Goal: Task Accomplishment & Management: Complete application form

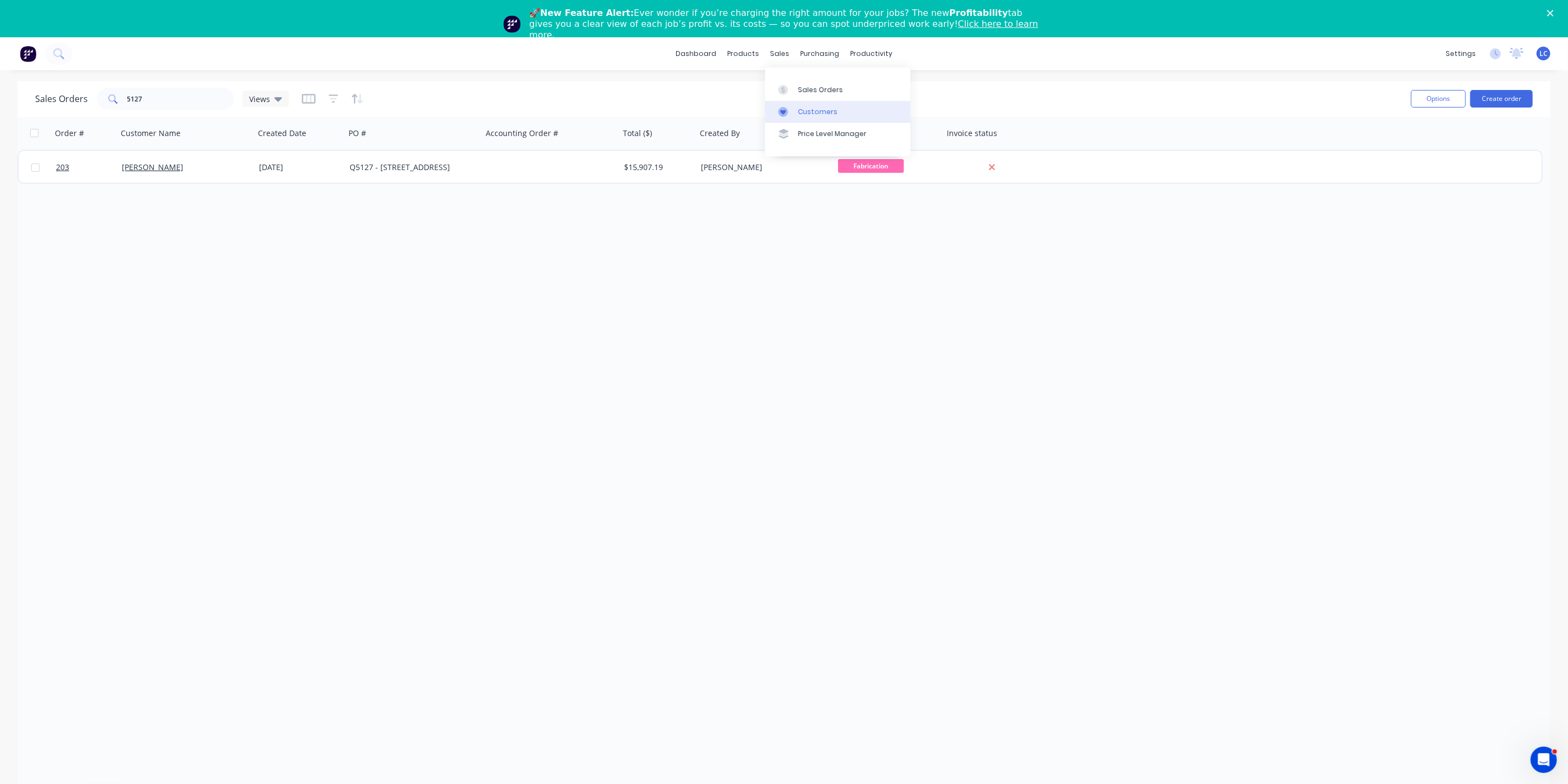
click at [806, 102] on link "Customers" at bounding box center [838, 112] width 146 height 22
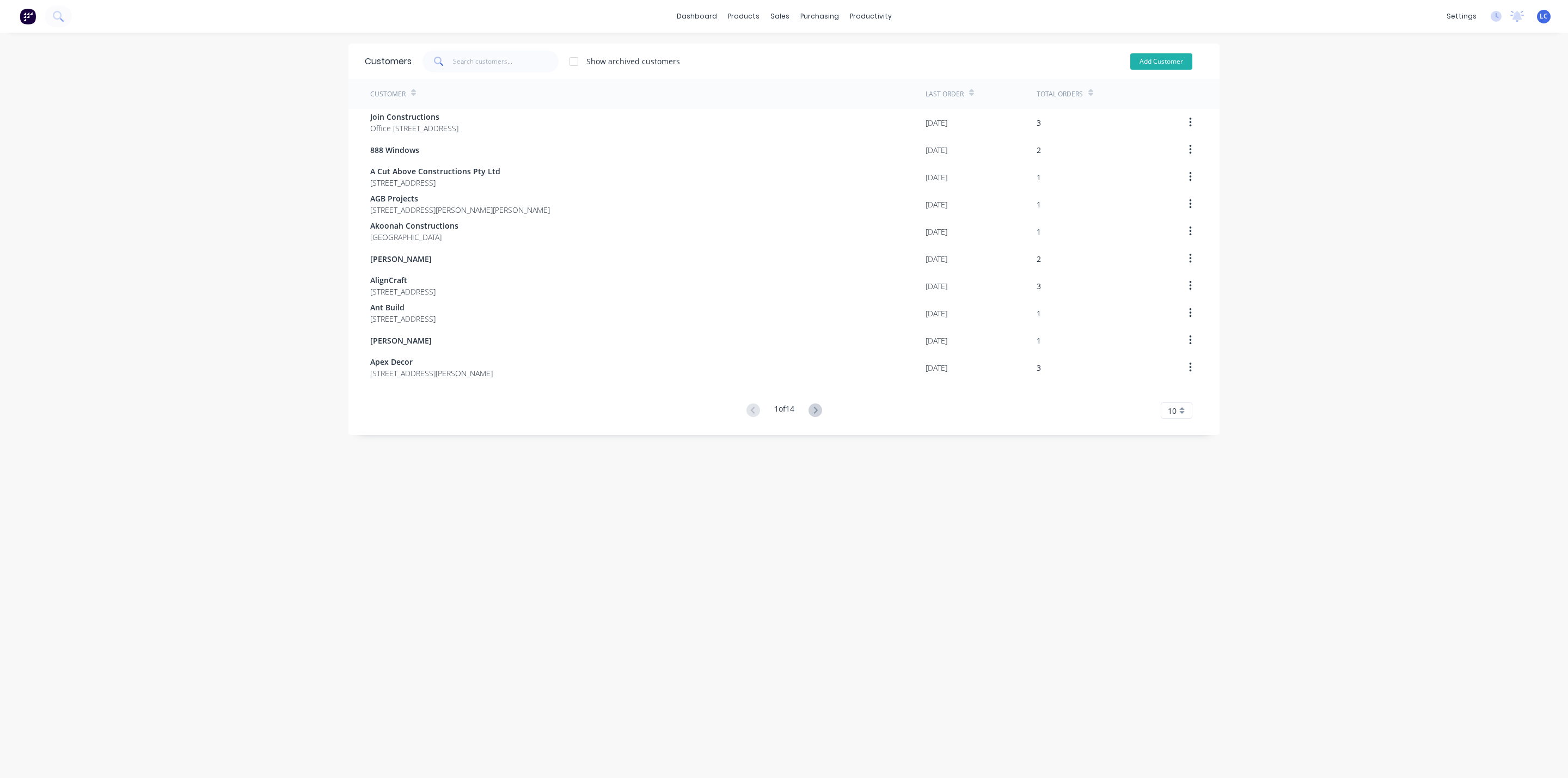
click at [1141, 60] on button "Add Customer" at bounding box center [1162, 62] width 62 height 16
select select "AU"
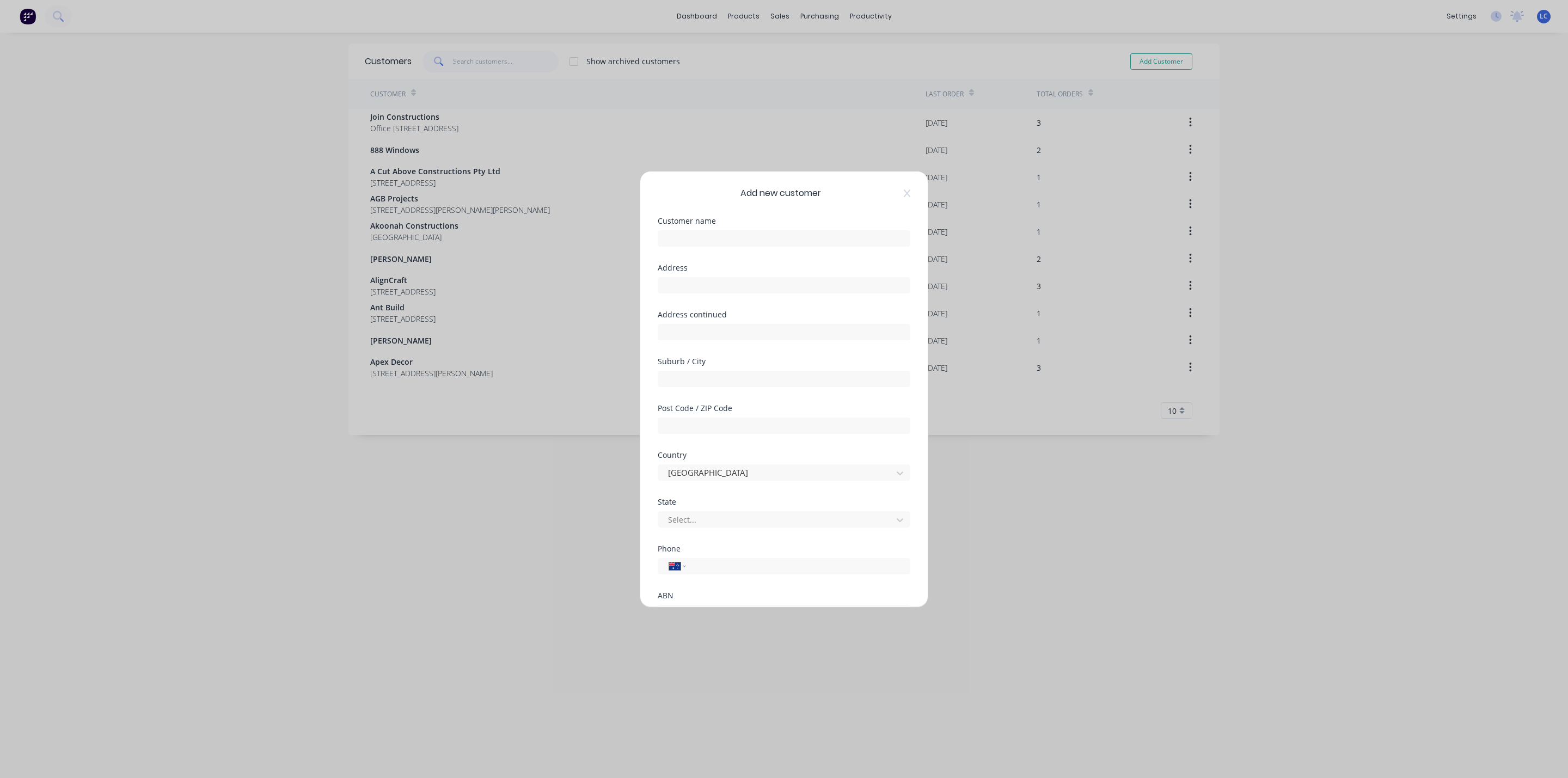
click at [721, 229] on div at bounding box center [784, 237] width 252 height 19
click at [718, 238] on input "text" at bounding box center [784, 238] width 252 height 16
type input "Night n Day"
click at [739, 576] on button "Save" at bounding box center [749, 583] width 60 height 17
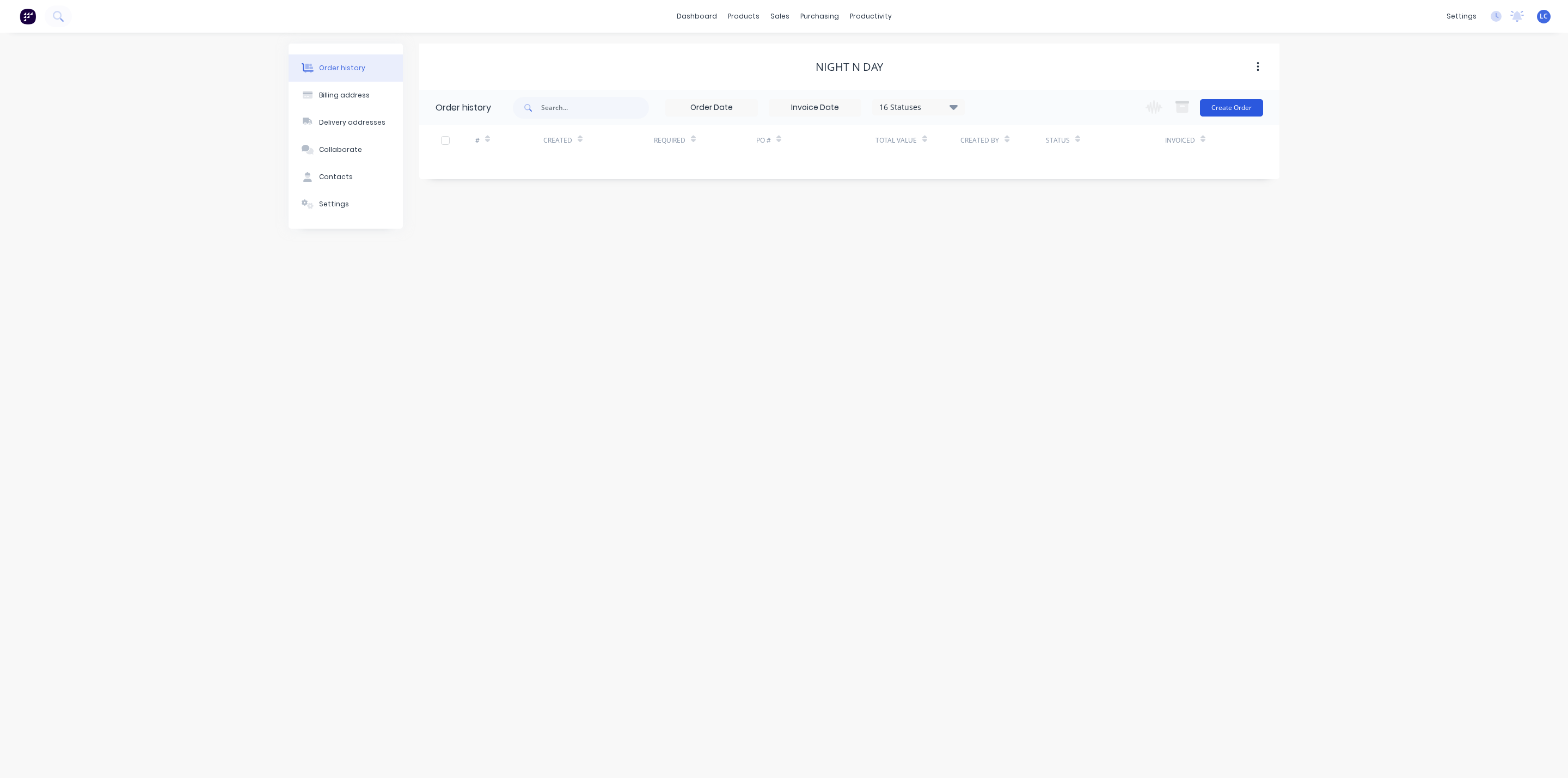
click at [1247, 107] on button "Create Order" at bounding box center [1232, 107] width 63 height 17
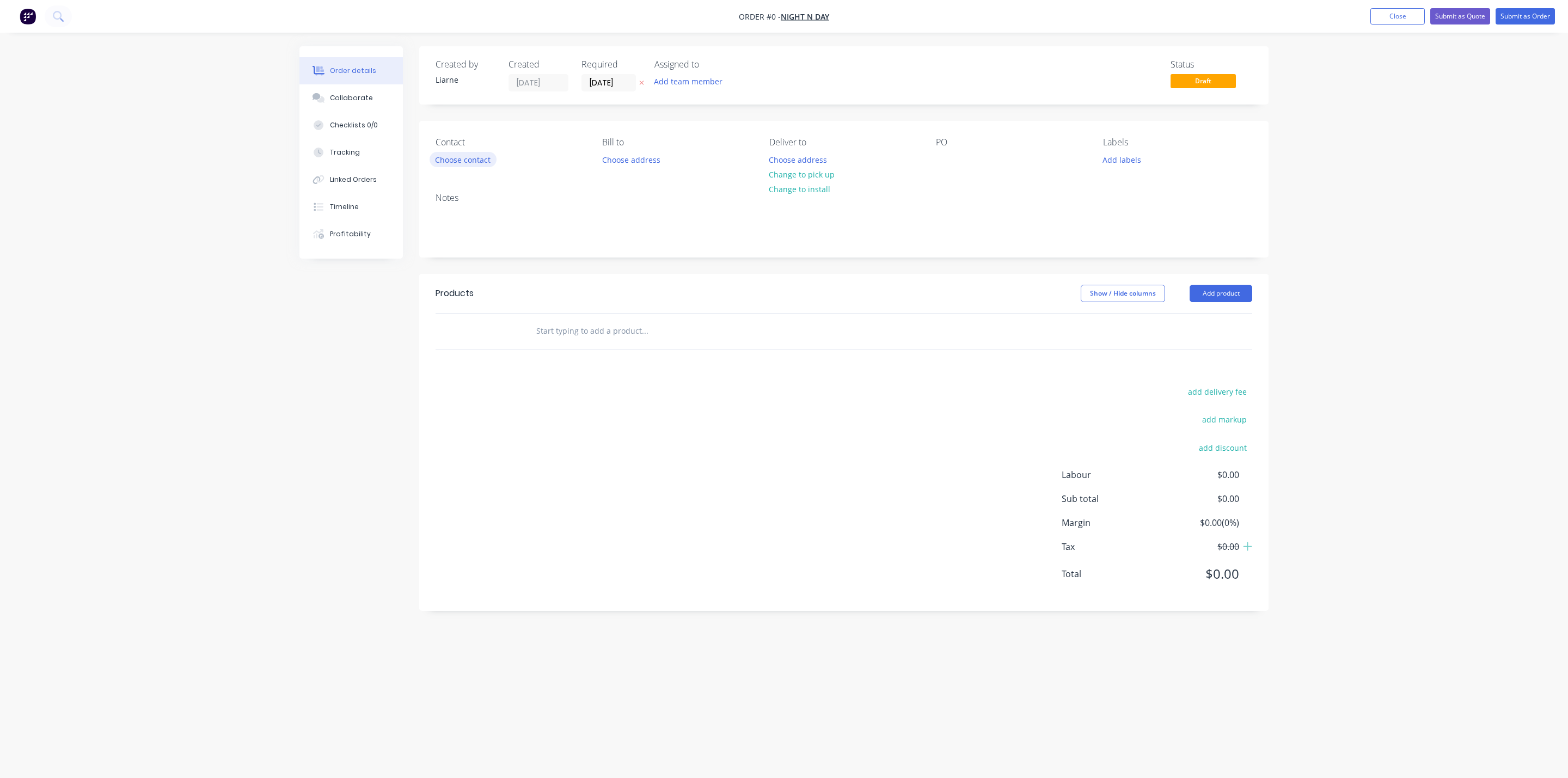
click at [464, 155] on button "Choose contact" at bounding box center [463, 159] width 67 height 15
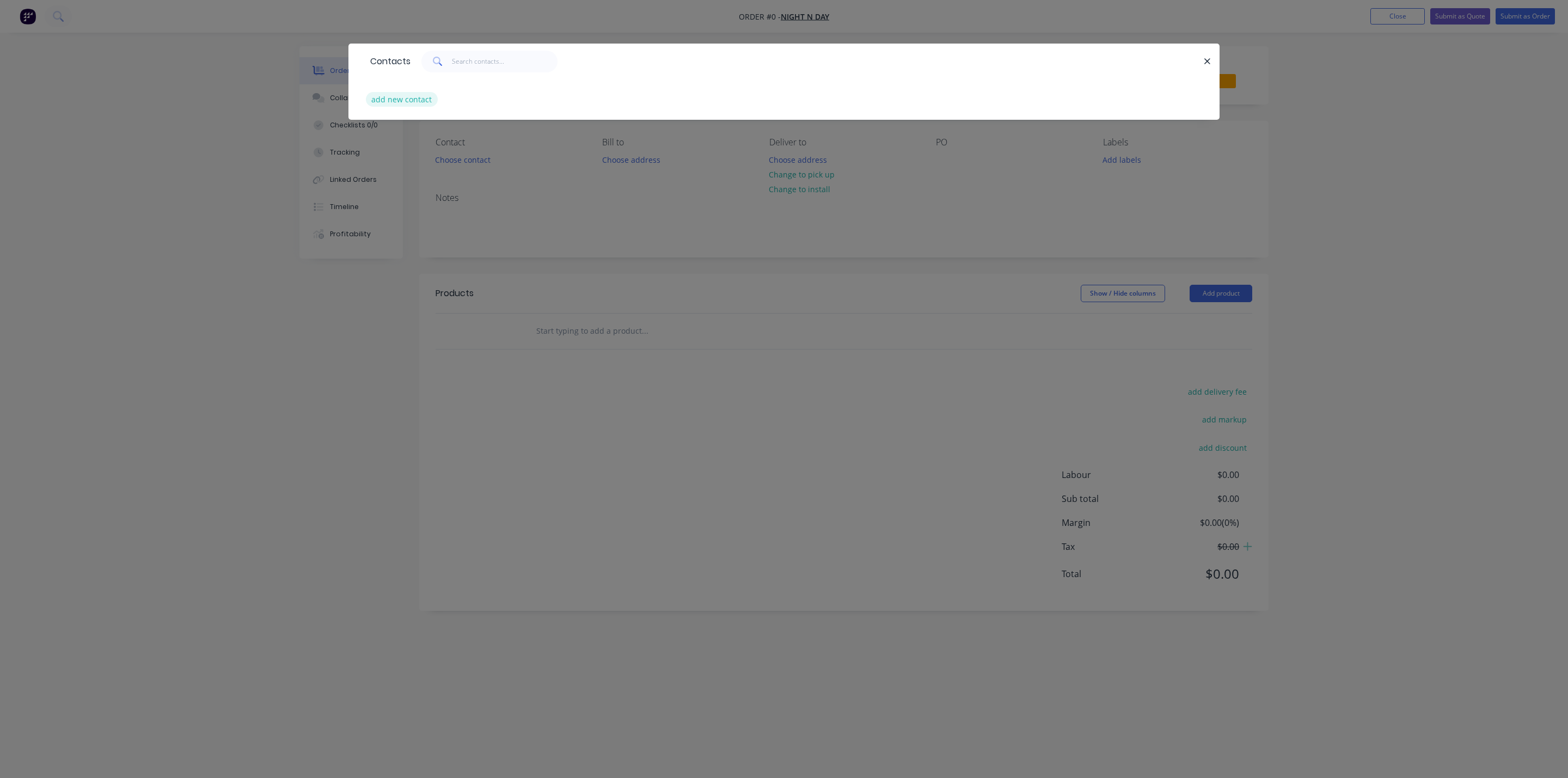
click at [406, 98] on button "add new contact" at bounding box center [401, 99] width 72 height 15
select select "AU"
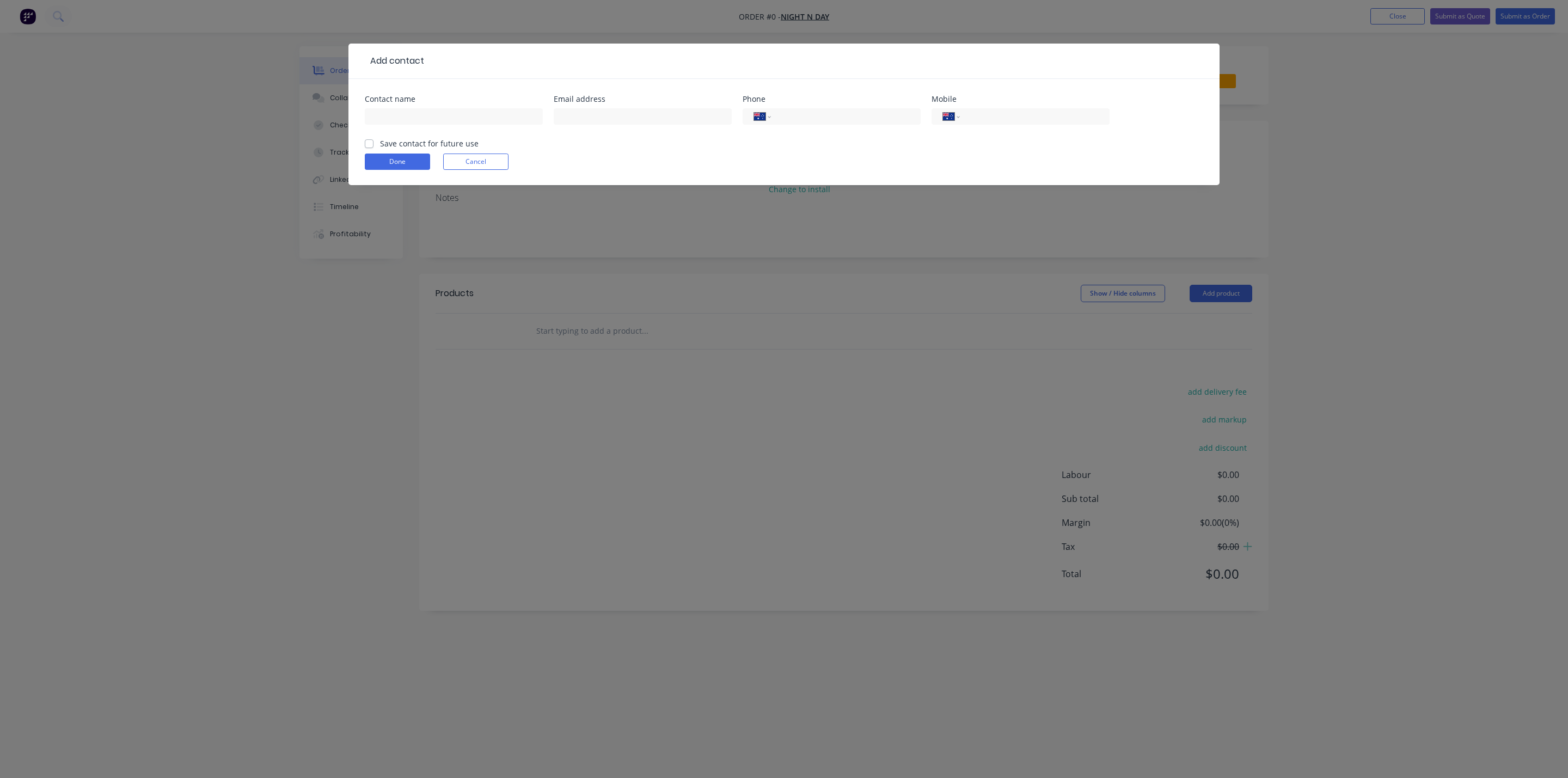
click at [380, 148] on label "Save contact for future use" at bounding box center [429, 143] width 98 height 11
click at [368, 148] on input "Save contact for future use" at bounding box center [369, 143] width 9 height 10
checkbox input "true"
click at [394, 110] on input "text" at bounding box center [453, 117] width 178 height 16
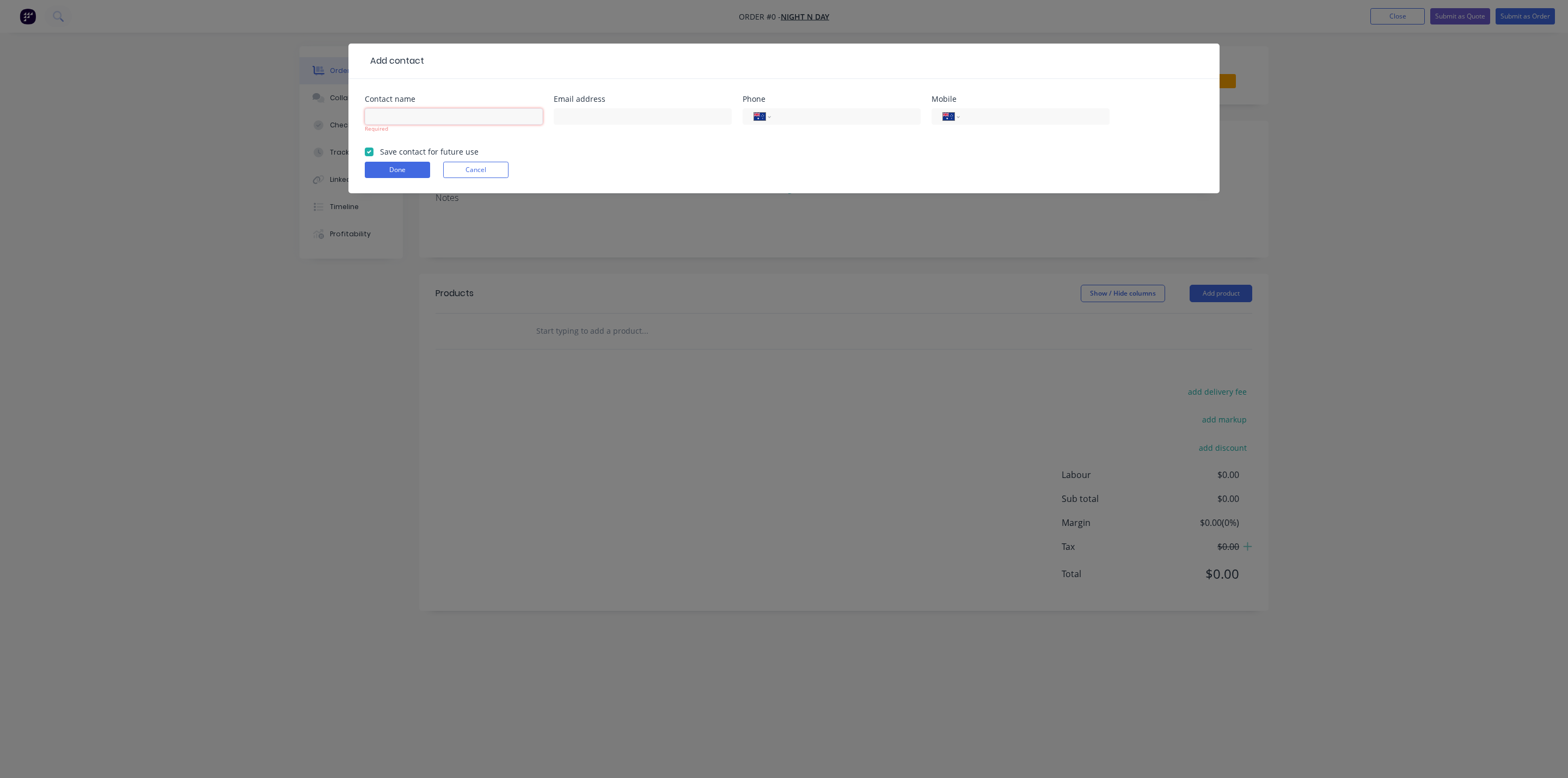
click at [459, 112] on input "text" at bounding box center [453, 117] width 178 height 16
type input "[PERSON_NAME]"
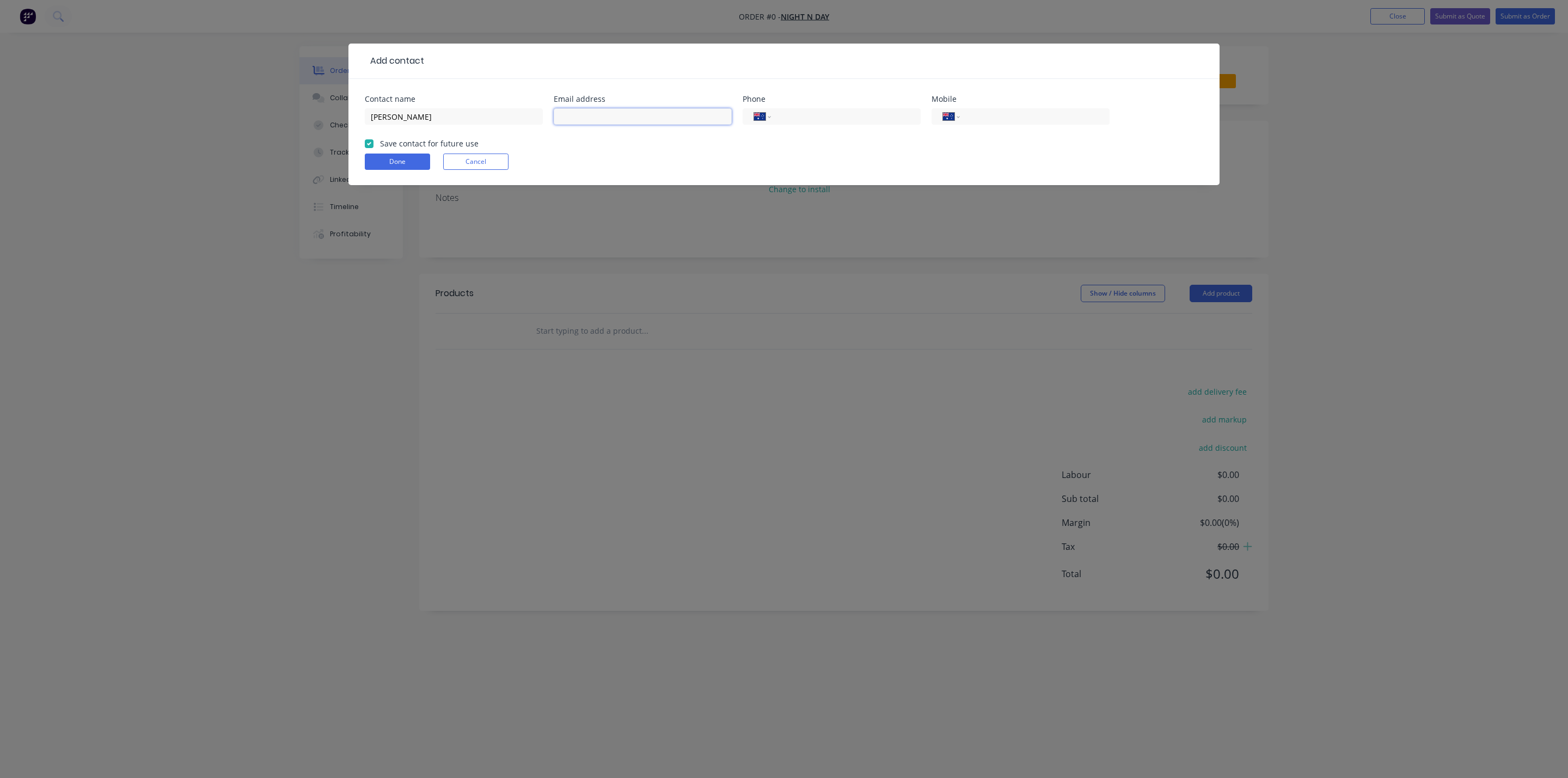
click at [628, 111] on input "text" at bounding box center [642, 117] width 178 height 16
paste input "[PERSON_NAME][EMAIL_ADDRESS][DOMAIN_NAME]"
type input "[PERSON_NAME][EMAIL_ADDRESS][DOMAIN_NAME]"
click at [1007, 117] on input "tel" at bounding box center [1033, 117] width 131 height 13
paste input "431599715"
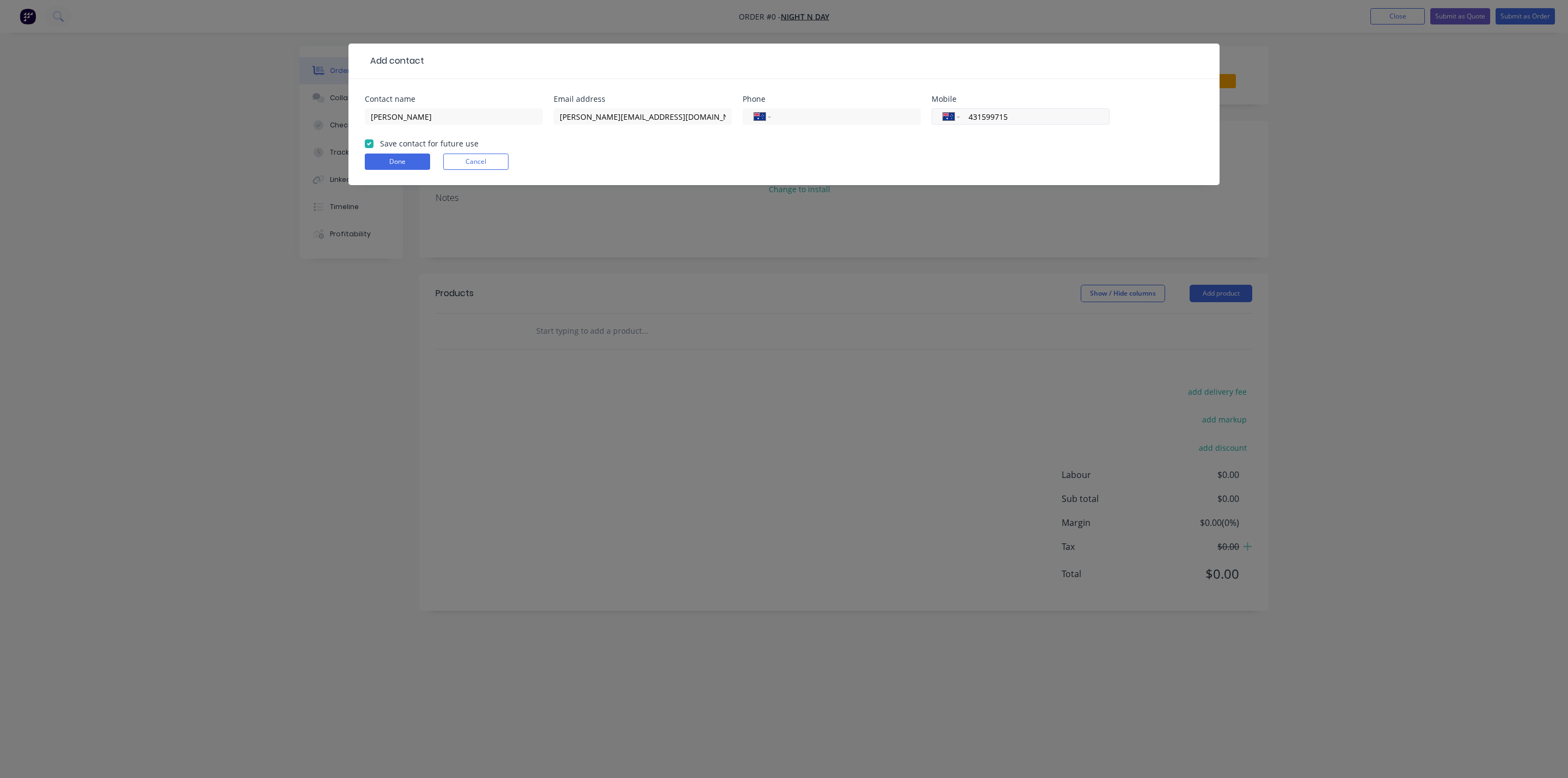
click at [969, 117] on input "431599715" at bounding box center [1033, 117] width 131 height 13
type input "0431 599 715"
click at [789, 122] on input "tel" at bounding box center [844, 117] width 131 height 13
click at [789, 114] on input "tel" at bounding box center [844, 117] width 131 height 13
paste input "295312011"
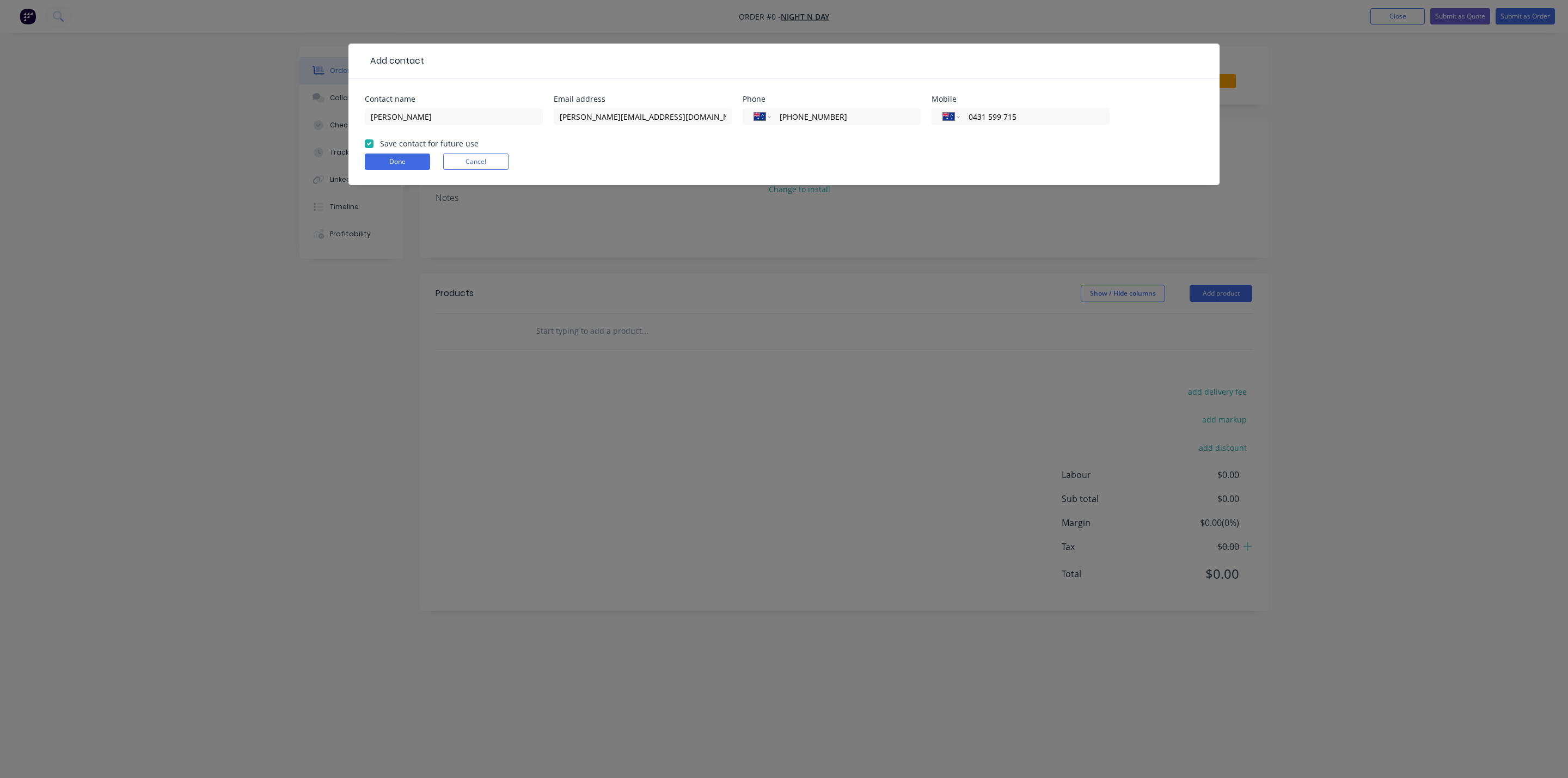
type input "[PHONE_NUMBER]"
click at [395, 157] on button "Done" at bounding box center [397, 162] width 65 height 16
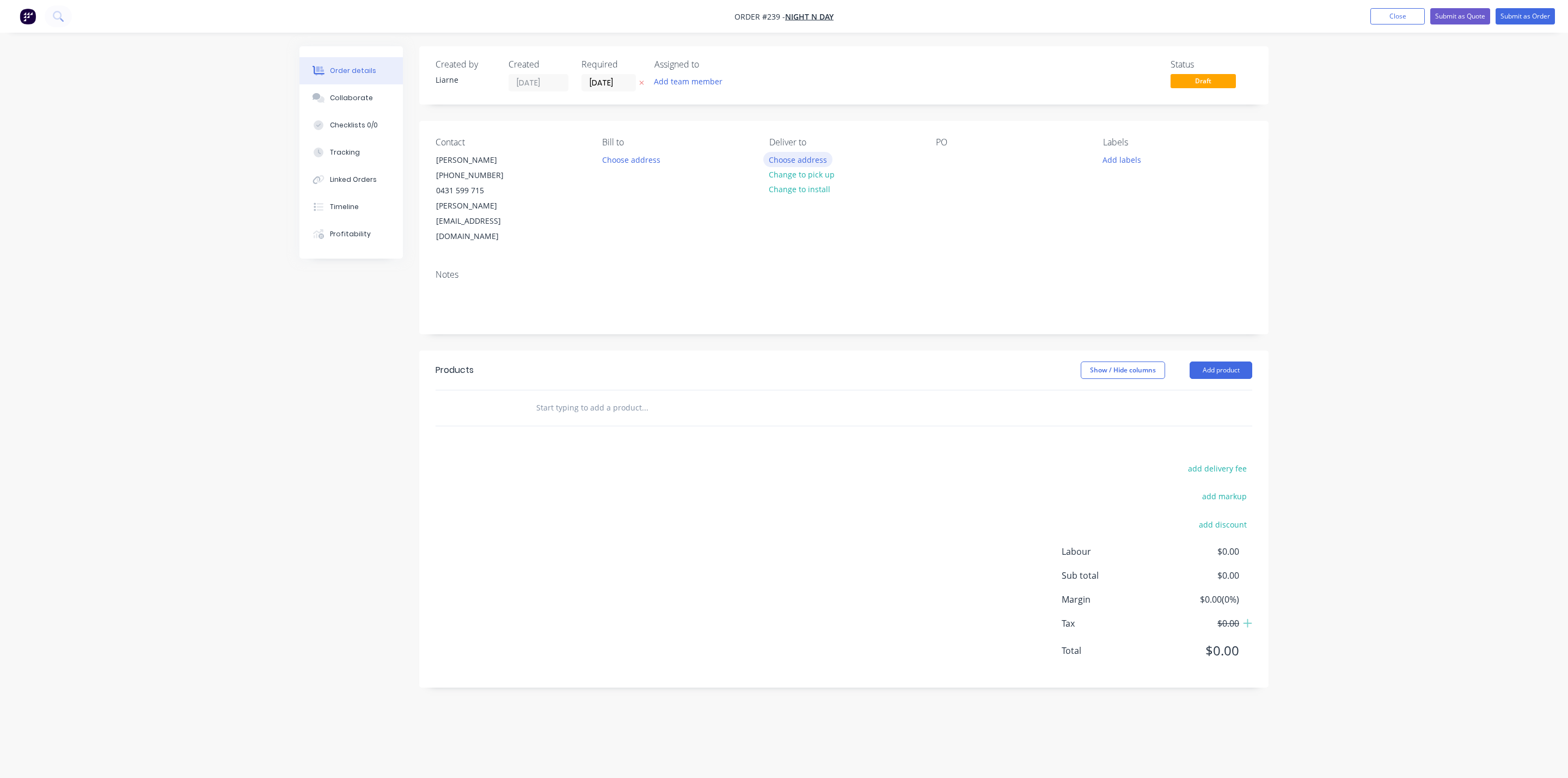
click at [781, 159] on button "Choose address" at bounding box center [798, 159] width 70 height 15
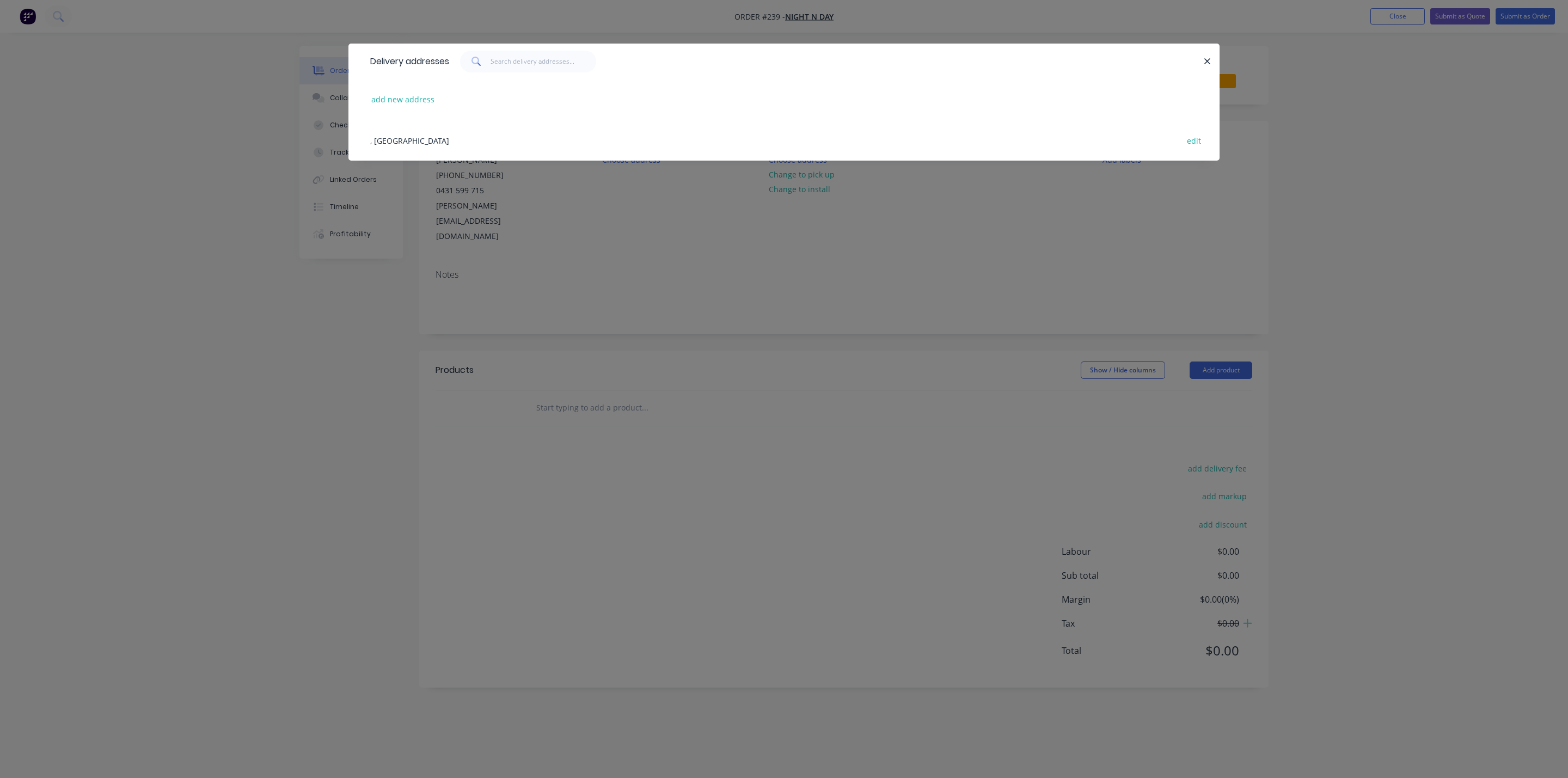
click at [392, 108] on div "add new address" at bounding box center [784, 100] width 838 height 41
click at [392, 110] on div "add new address" at bounding box center [784, 100] width 838 height 41
click at [395, 101] on button "add new address" at bounding box center [403, 99] width 75 height 15
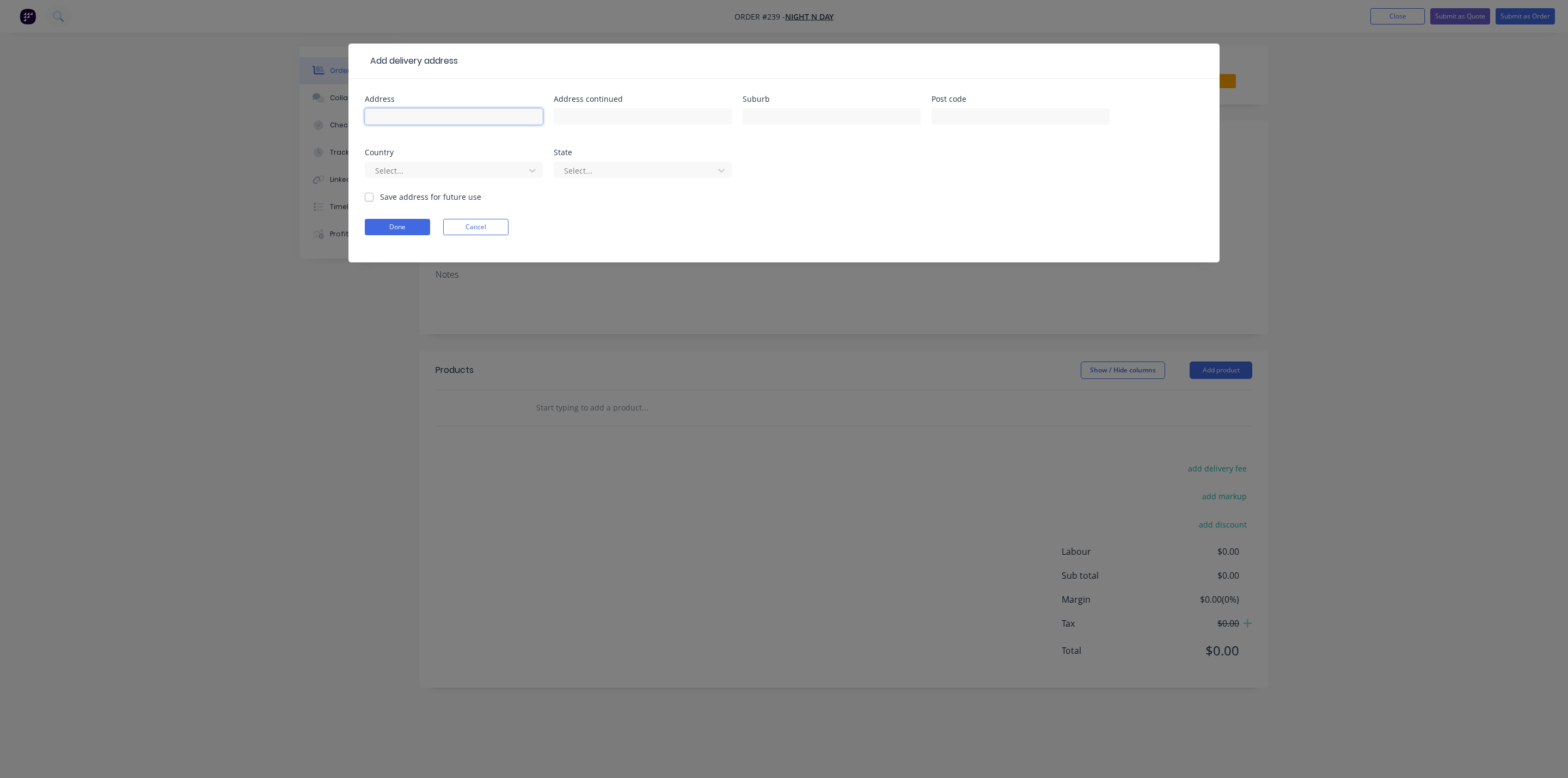
click at [435, 117] on input "text" at bounding box center [453, 117] width 178 height 16
type input "Caringbah"
click at [406, 230] on button "Done" at bounding box center [397, 227] width 65 height 16
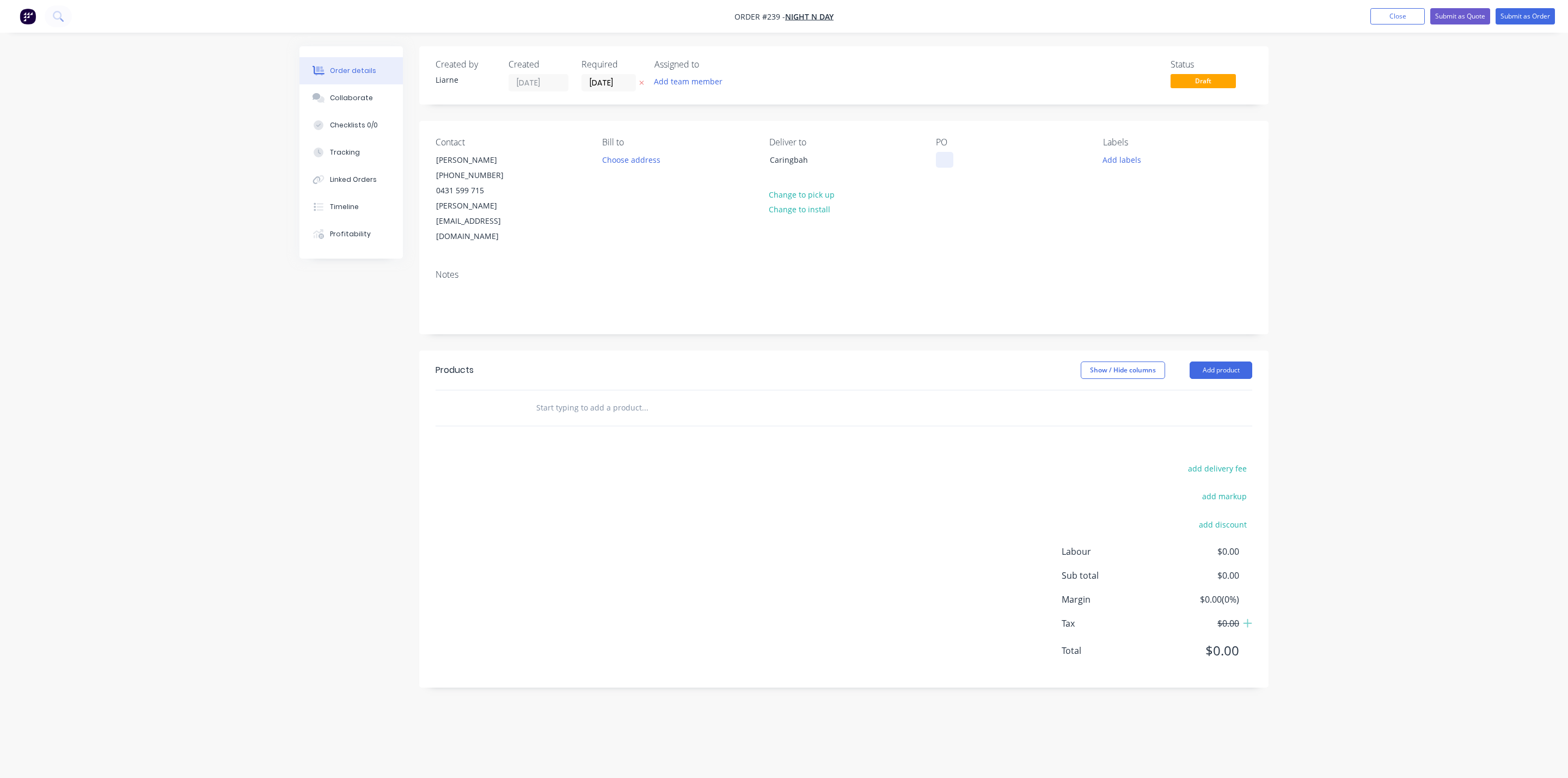
click at [947, 157] on div at bounding box center [944, 160] width 17 height 16
click at [1124, 160] on button "Add labels" at bounding box center [1122, 159] width 50 height 15
click at [1121, 307] on div at bounding box center [1122, 311] width 22 height 22
click at [1120, 284] on div at bounding box center [1122, 285] width 22 height 22
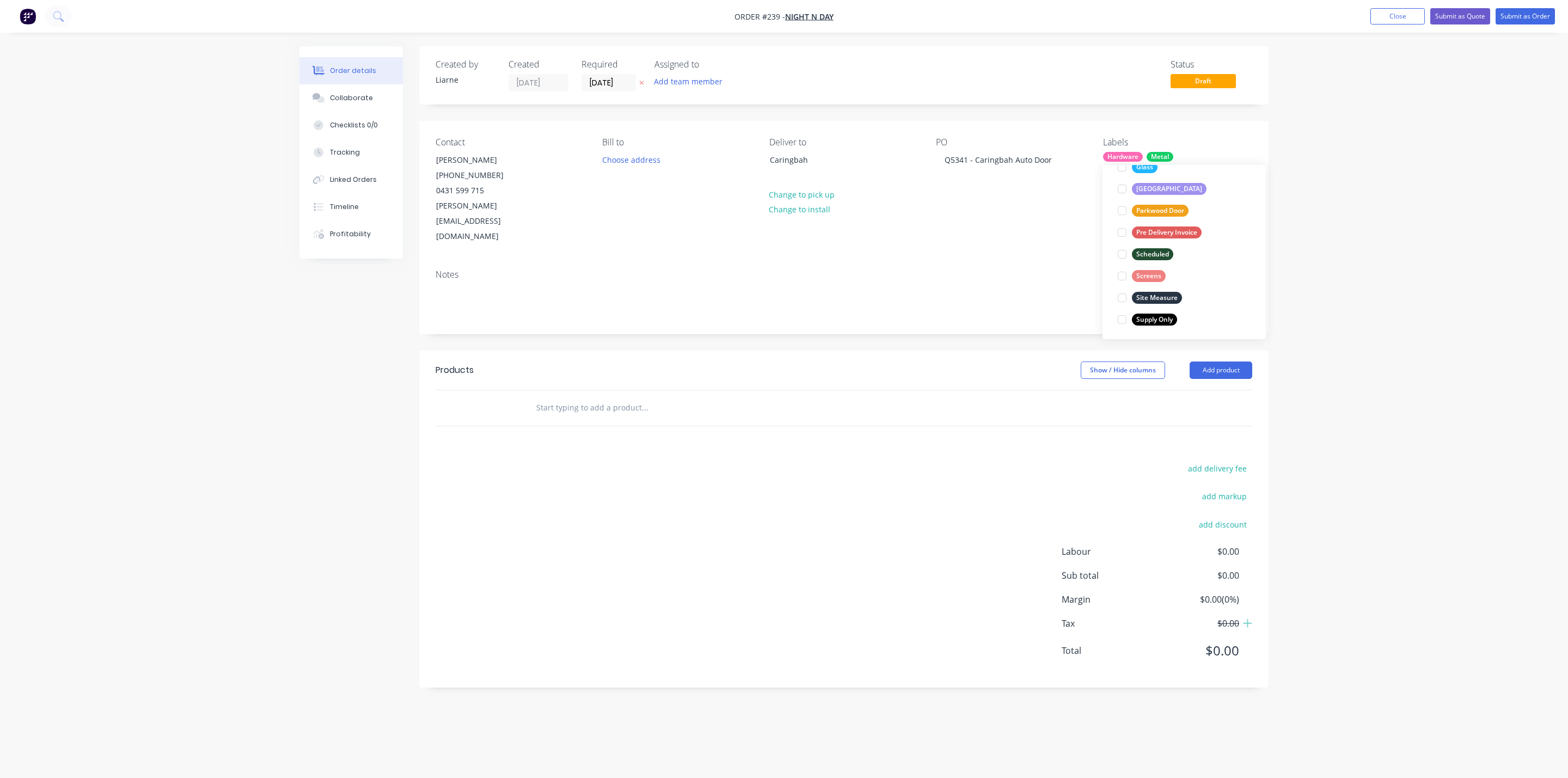
scroll to position [283, 0]
click at [1119, 293] on div at bounding box center [1122, 295] width 22 height 22
click at [1119, 269] on div at bounding box center [1122, 274] width 22 height 22
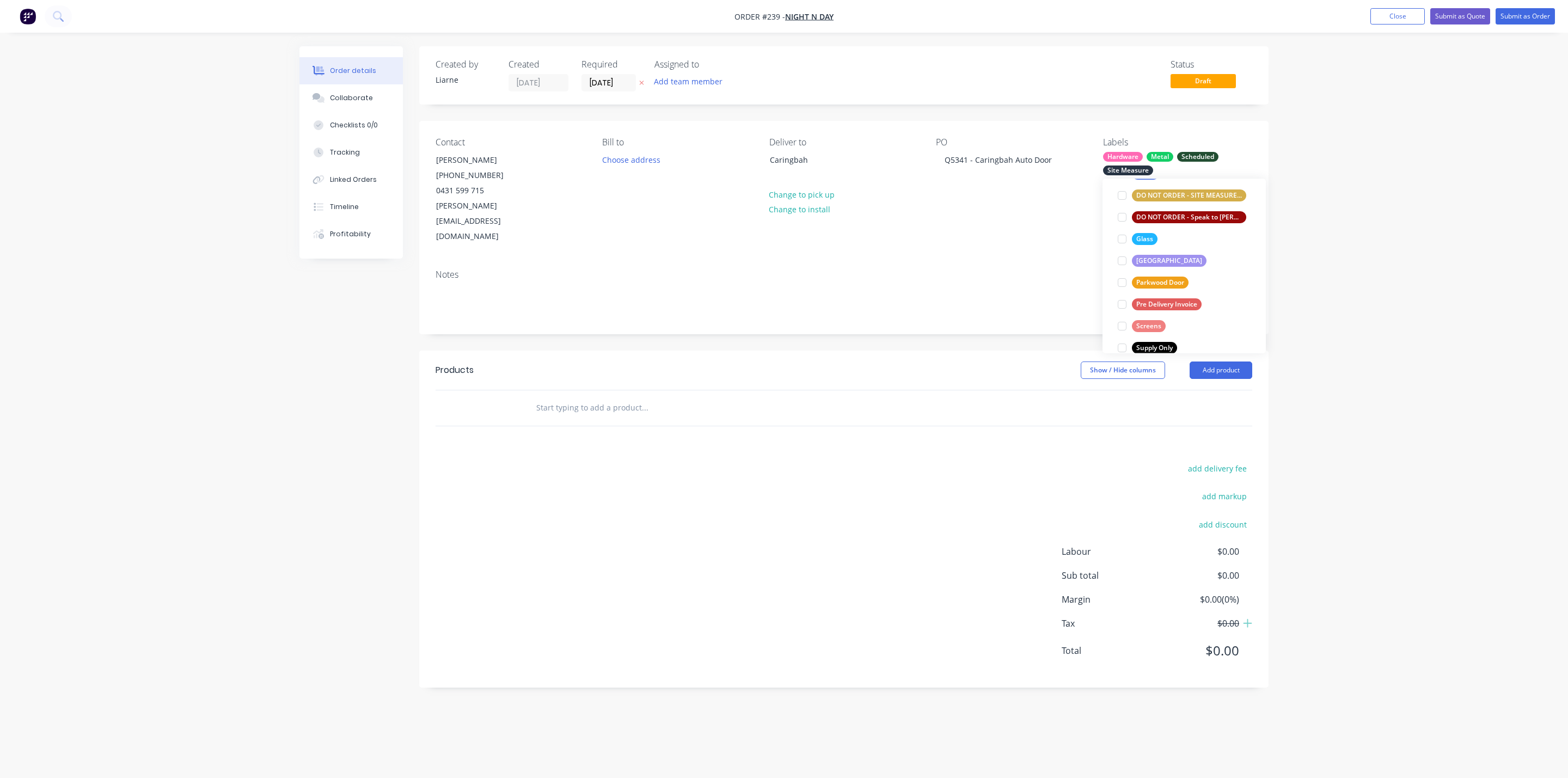
scroll to position [267, 0]
click at [1119, 242] on div at bounding box center [1122, 239] width 22 height 22
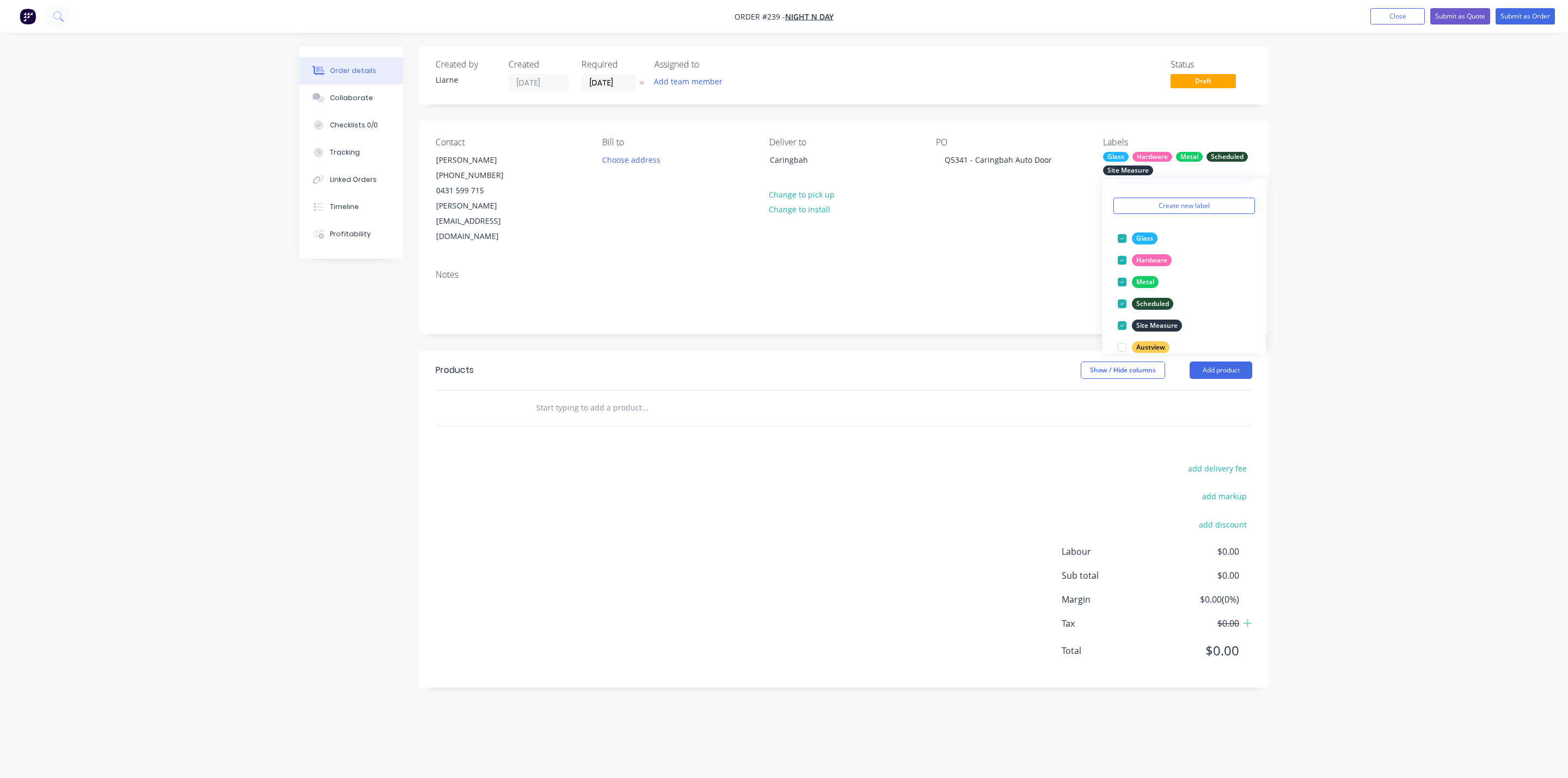
click at [874, 261] on div "Notes" at bounding box center [844, 297] width 850 height 73
click at [621, 397] on input "text" at bounding box center [645, 408] width 218 height 22
type input "Total Sale"
click at [1201, 391] on div "Total Sale Add Total Sale to order No results found" at bounding box center [844, 408] width 817 height 36
click at [593, 397] on input "Total Sale" at bounding box center [645, 408] width 218 height 22
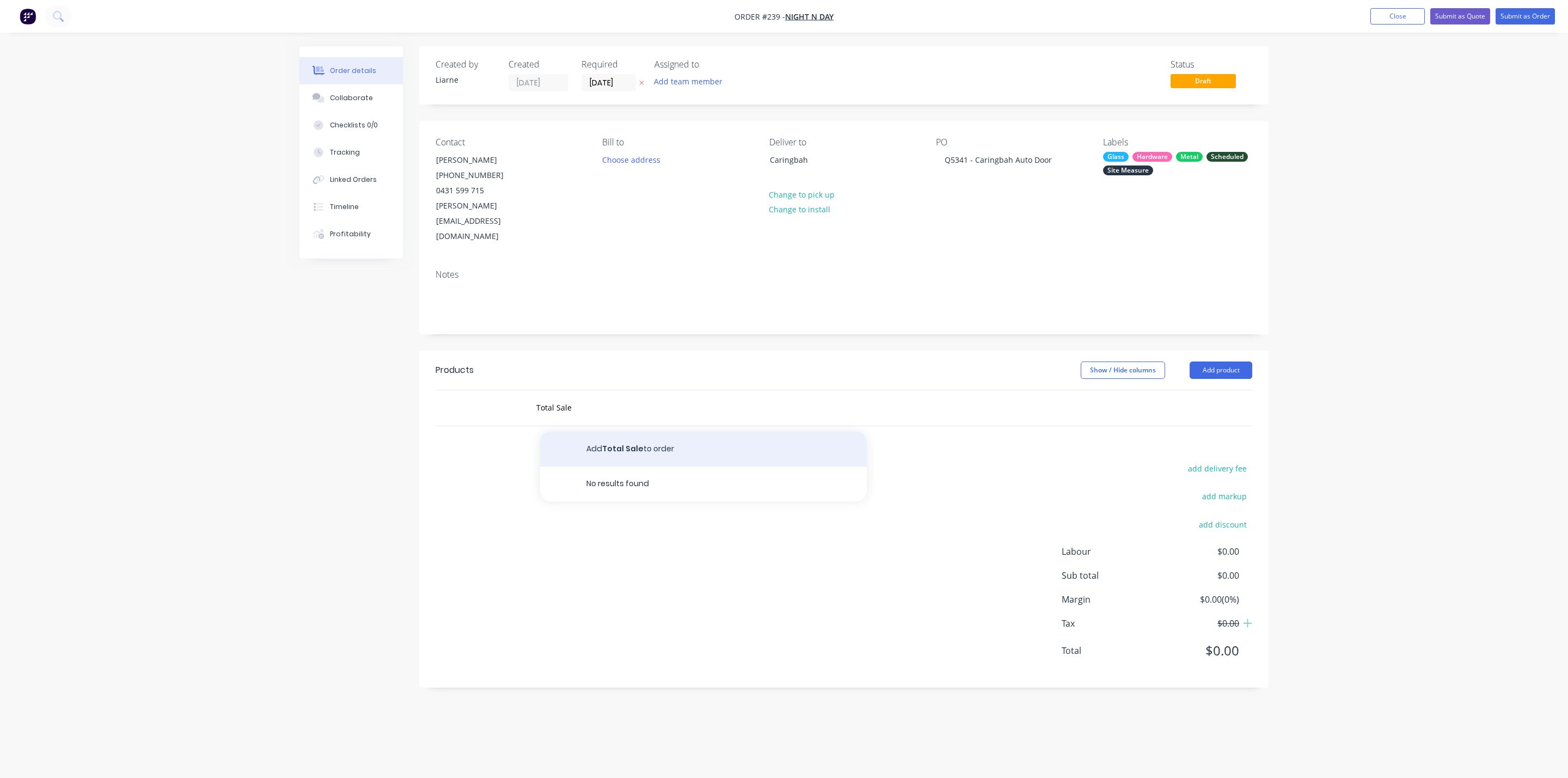
click at [623, 432] on button "Add Total Sale to order" at bounding box center [703, 449] width 327 height 35
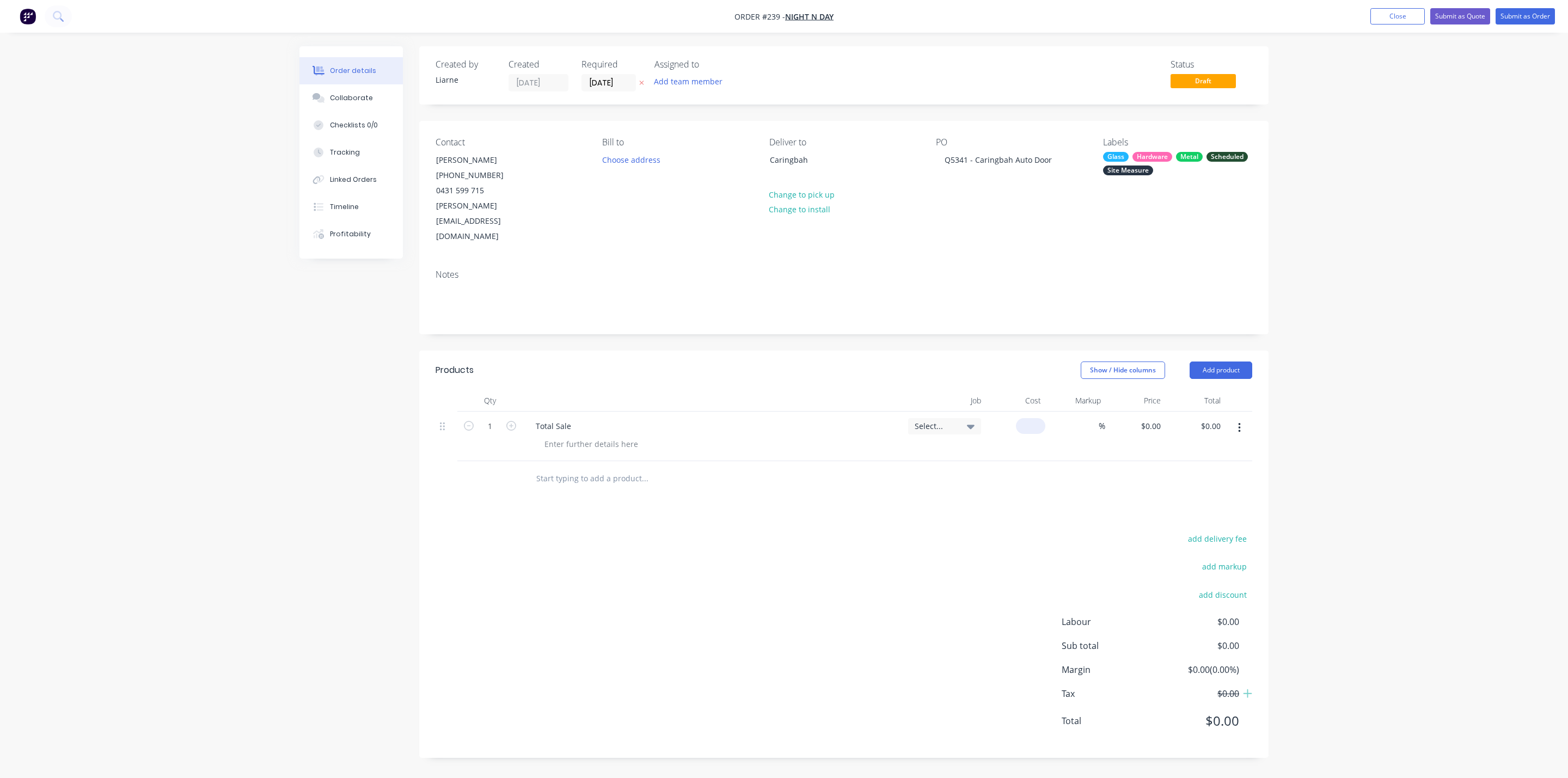
click at [1039, 418] on input at bounding box center [1033, 426] width 25 height 16
type input "$13,023.77"
click at [1238, 361] on button "Add product" at bounding box center [1221, 370] width 63 height 17
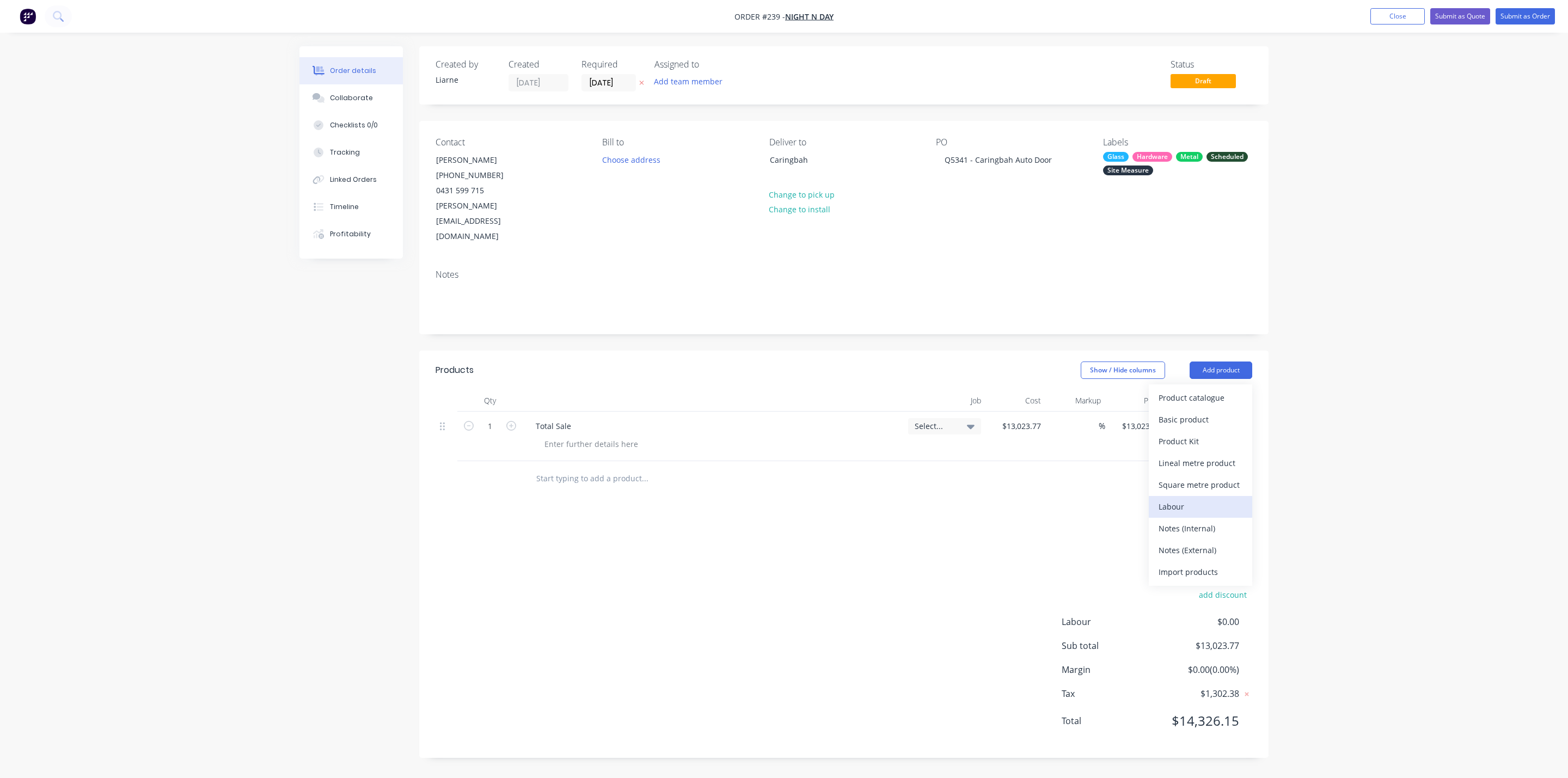
click at [1162, 499] on div "Labour" at bounding box center [1200, 507] width 84 height 16
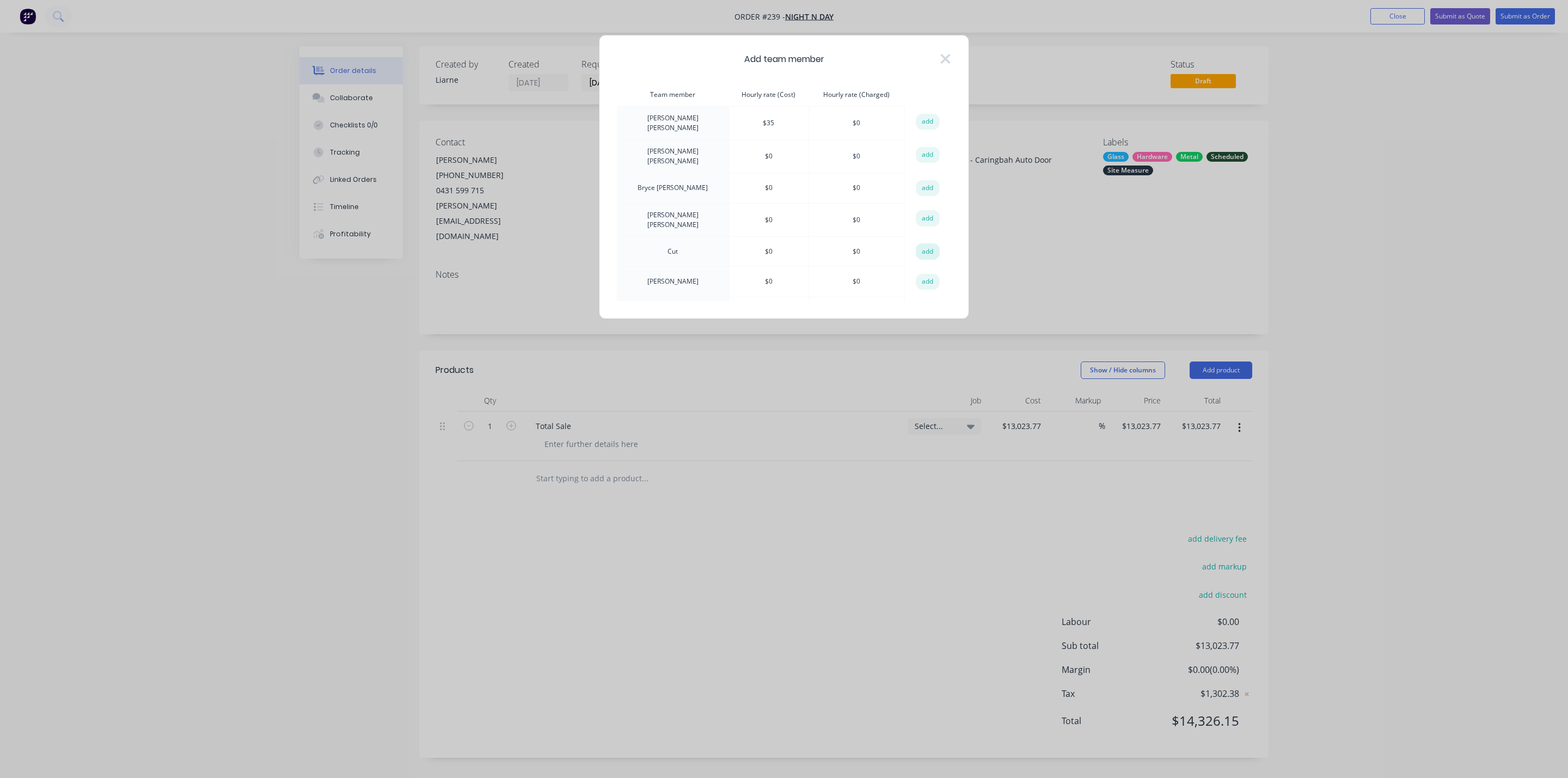
click at [930, 247] on button "add" at bounding box center [928, 252] width 24 height 16
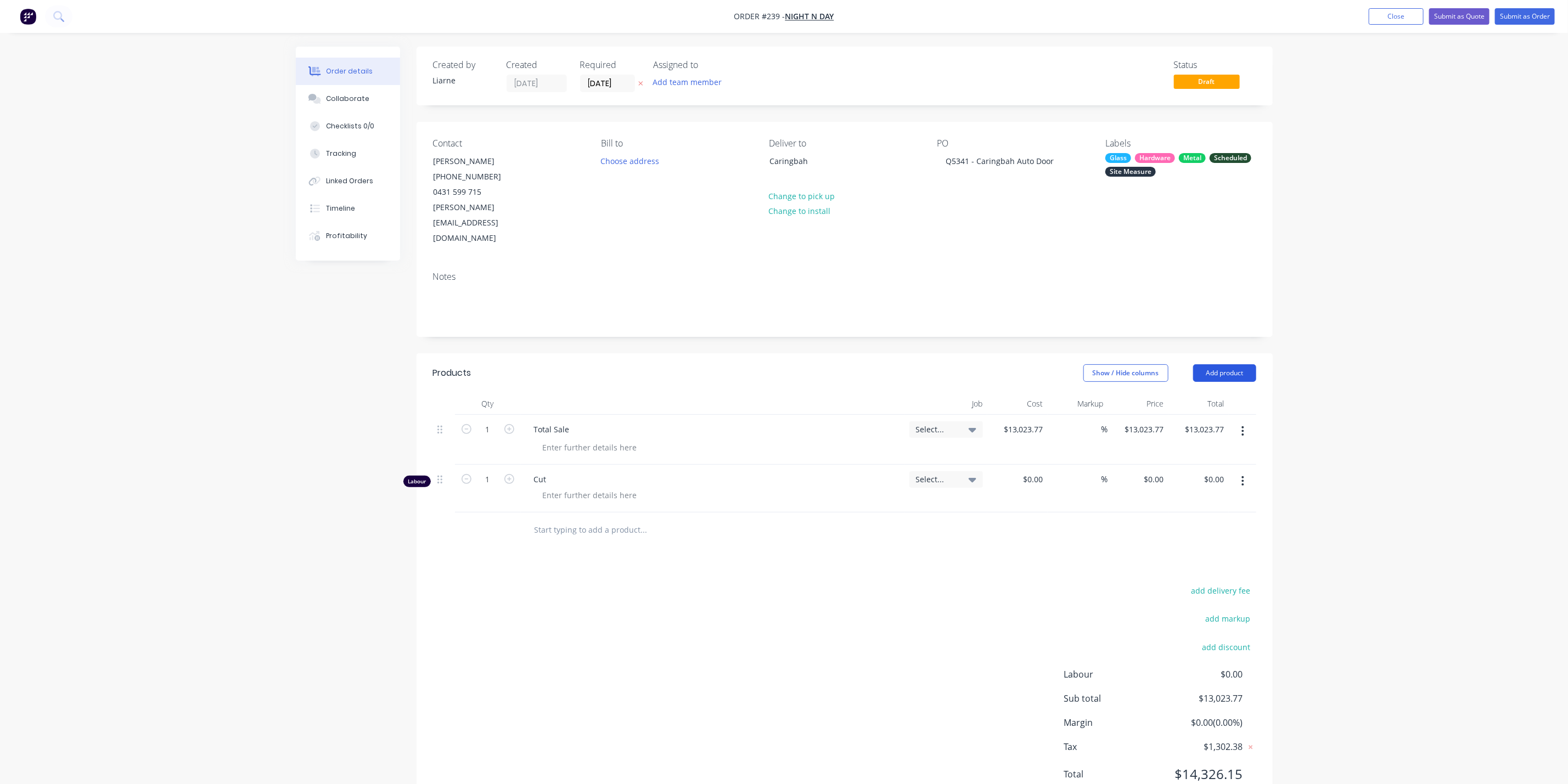
click at [1230, 364] on button "Add product" at bounding box center [1225, 373] width 63 height 17
click at [1172, 503] on div "Labour" at bounding box center [1204, 511] width 84 height 16
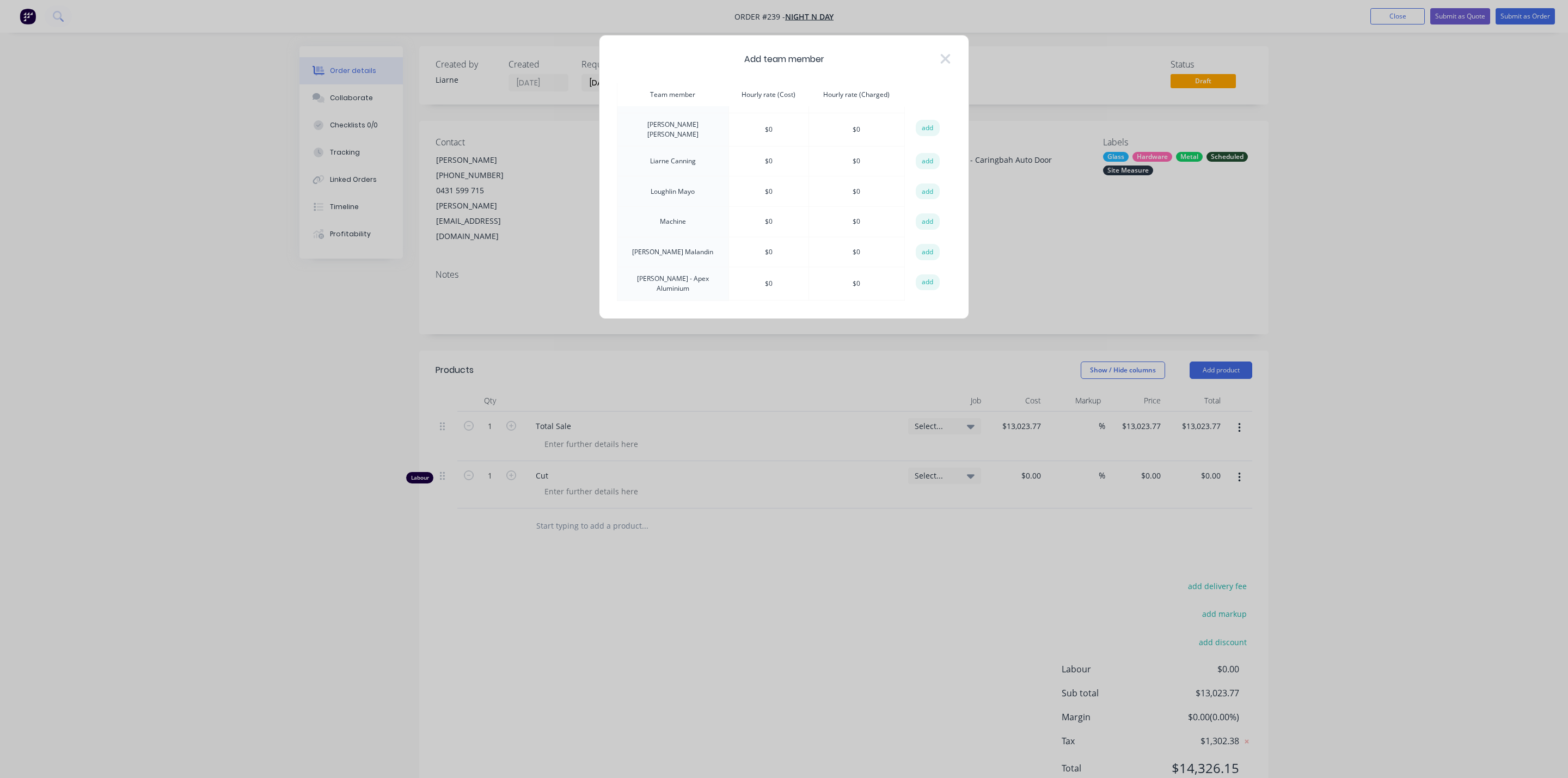
scroll to position [408, 0]
click at [930, 212] on button "add" at bounding box center [928, 215] width 24 height 16
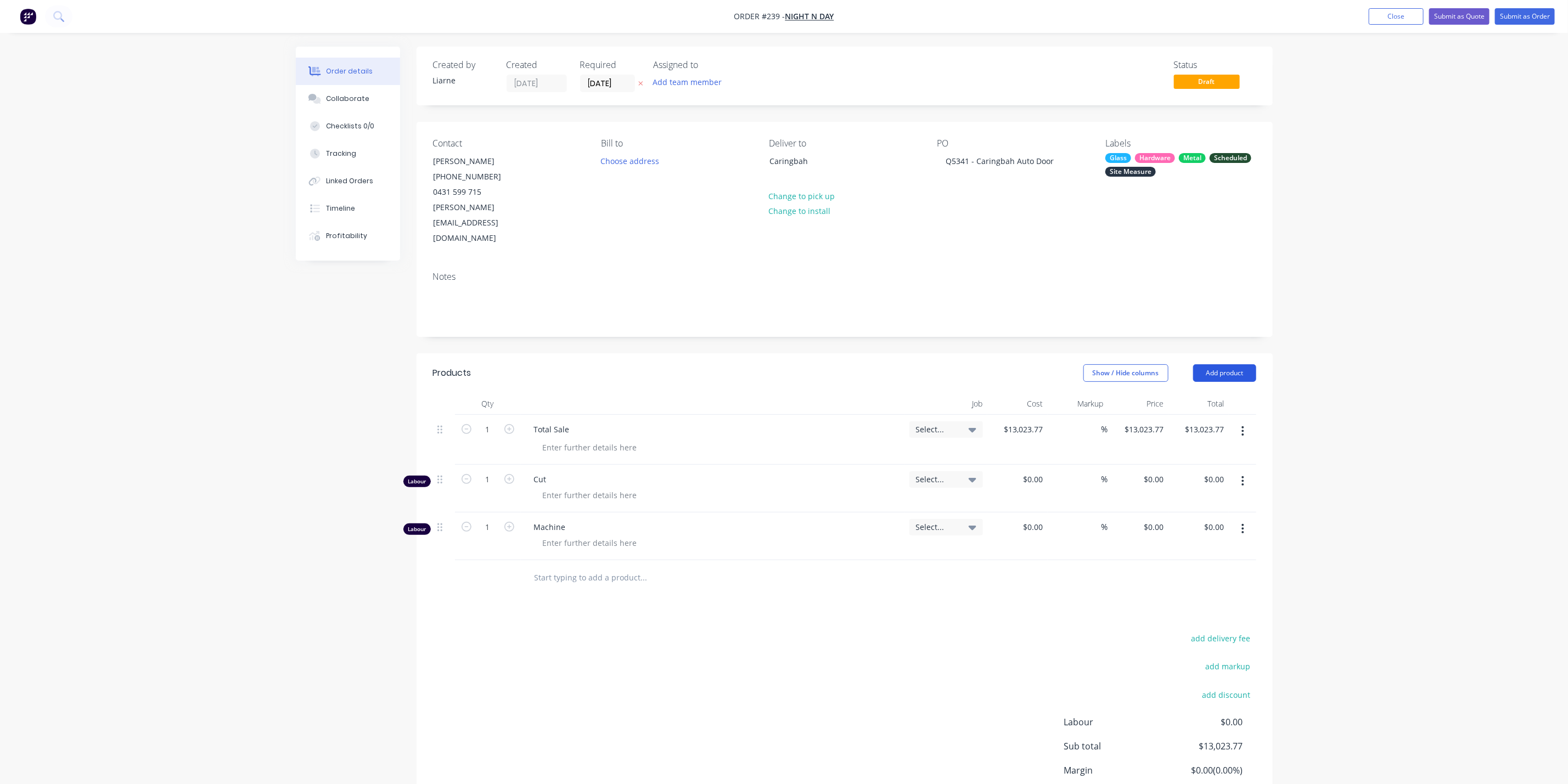
click at [1213, 364] on button "Add product" at bounding box center [1225, 373] width 63 height 17
click at [1175, 503] on div "Labour" at bounding box center [1204, 511] width 84 height 16
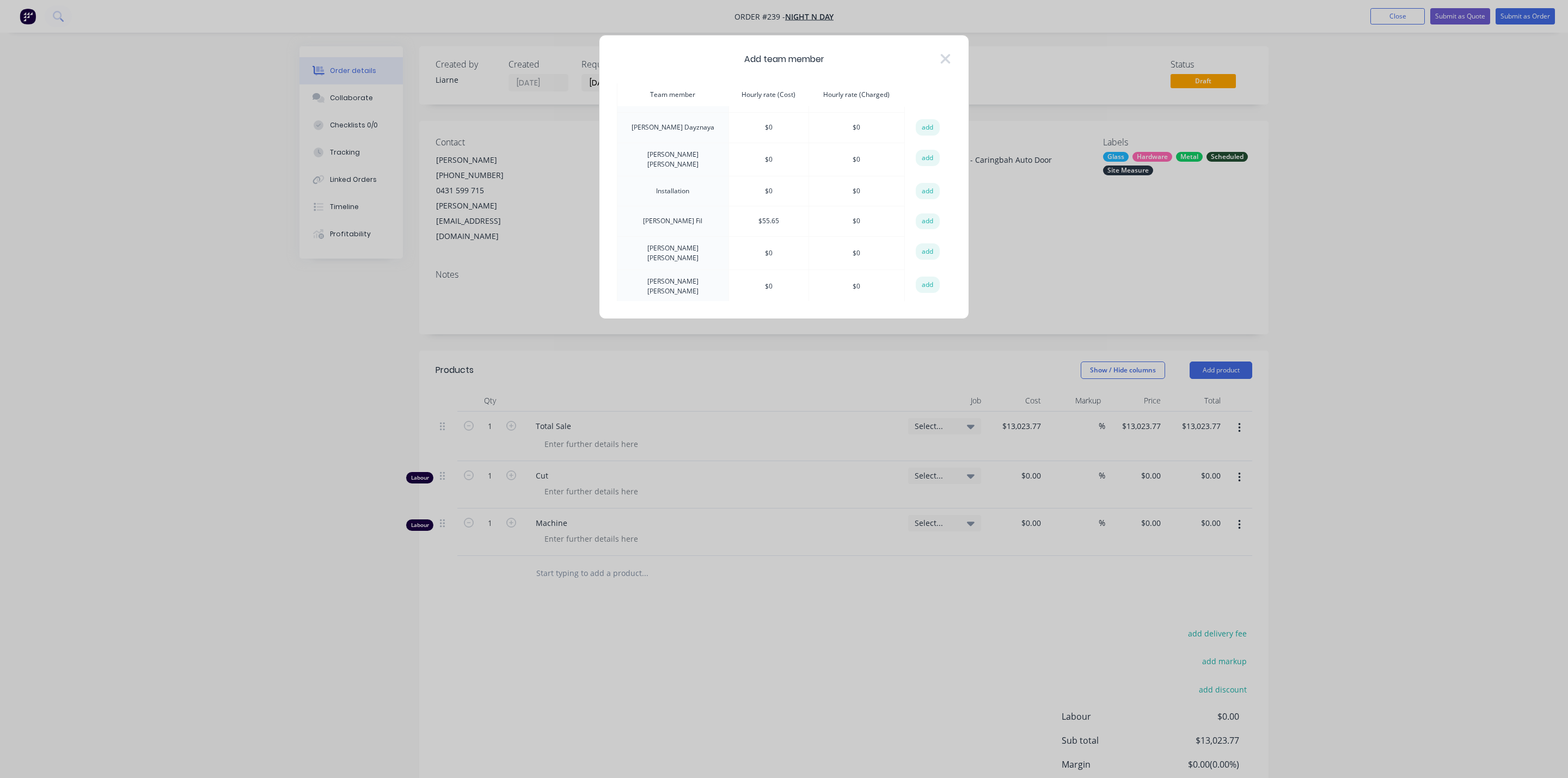
scroll to position [164, 0]
click at [923, 145] on button "add" at bounding box center [928, 149] width 24 height 16
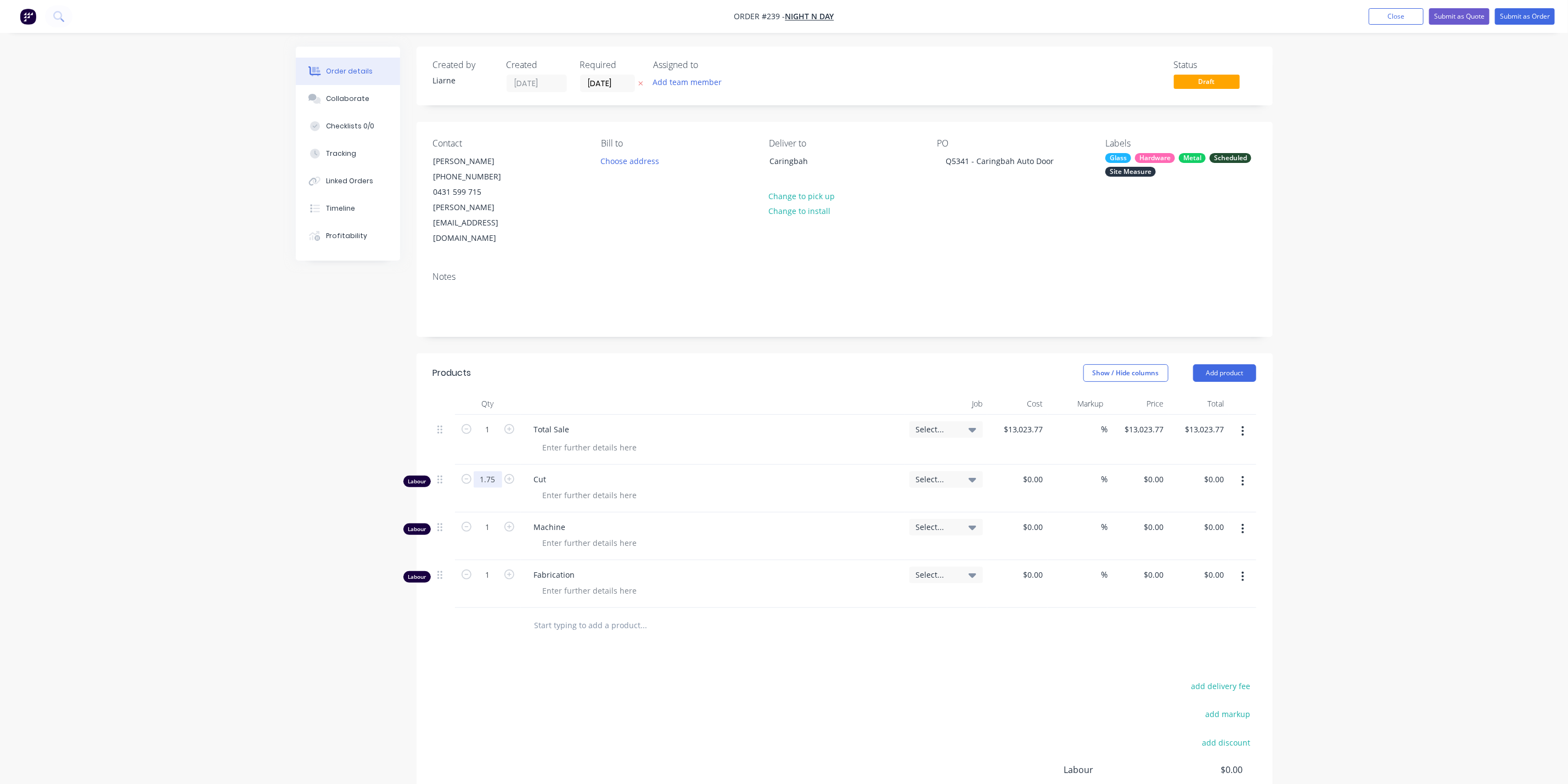
type input "1.75"
type input "$0.00"
type input "1.25"
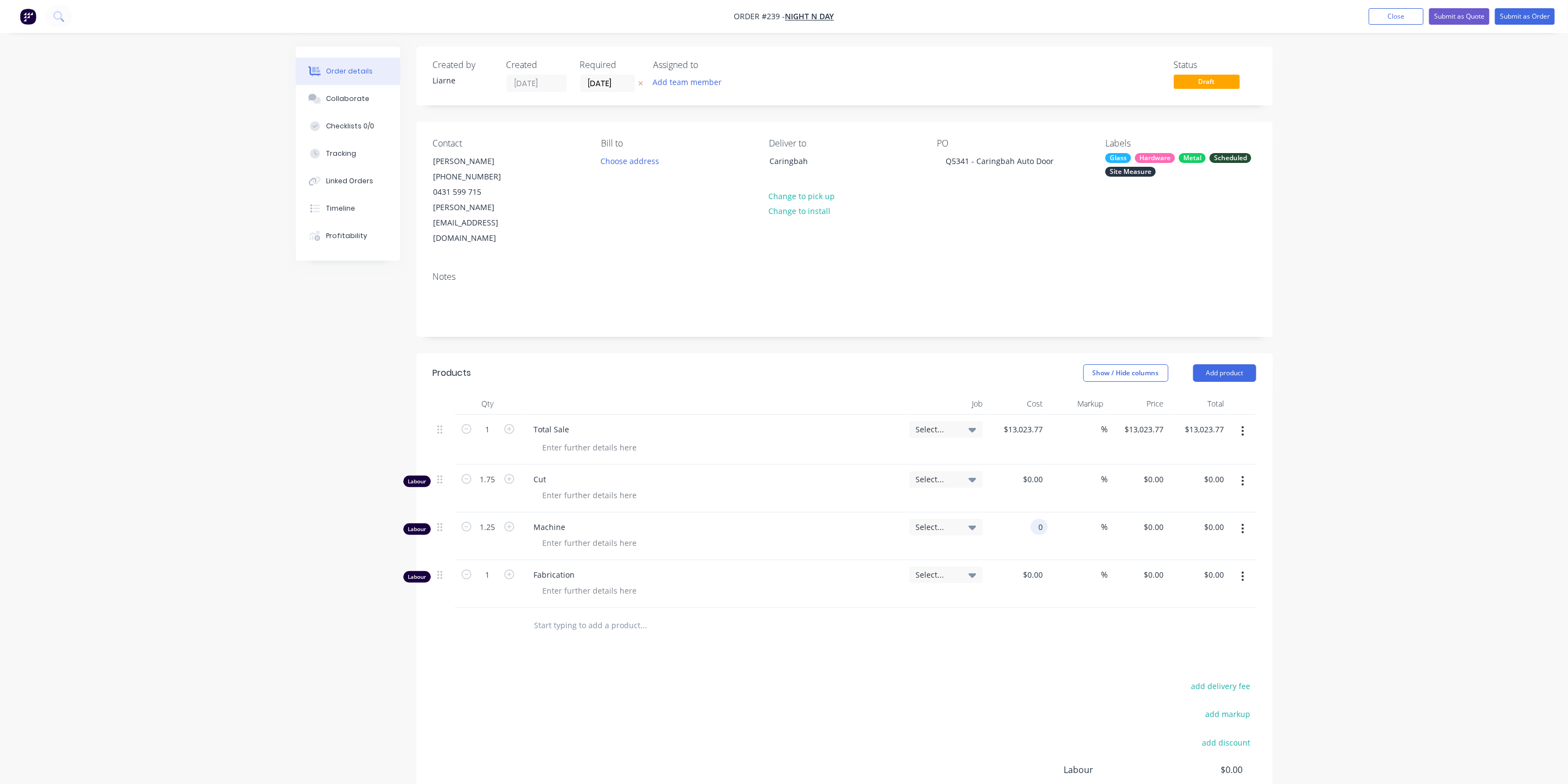
type input "$0.00"
type input "7.25"
click at [1520, 18] on button "Submit as Order" at bounding box center [1525, 17] width 60 height 17
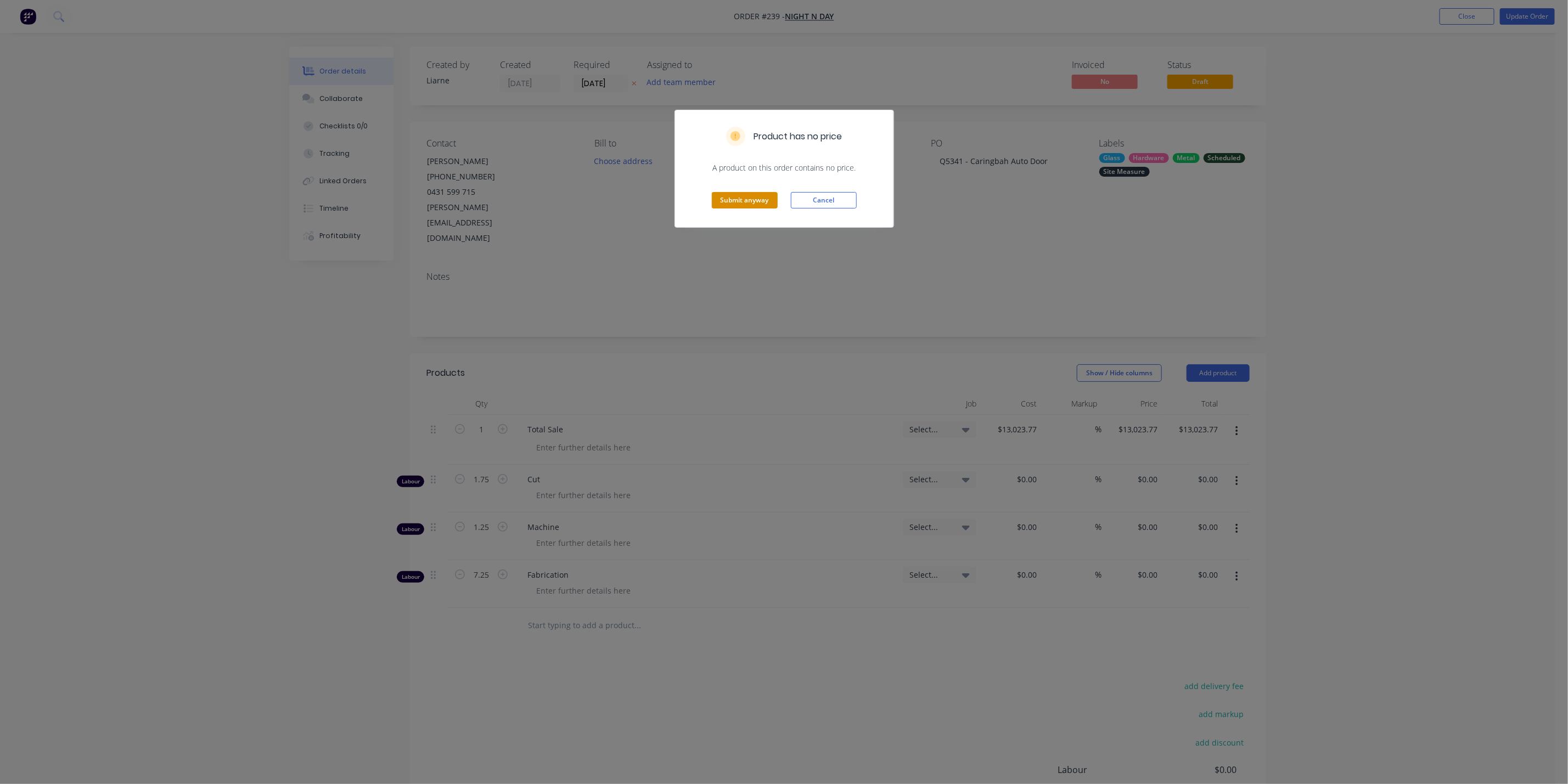
click at [757, 199] on button "Submit anyway" at bounding box center [745, 201] width 66 height 17
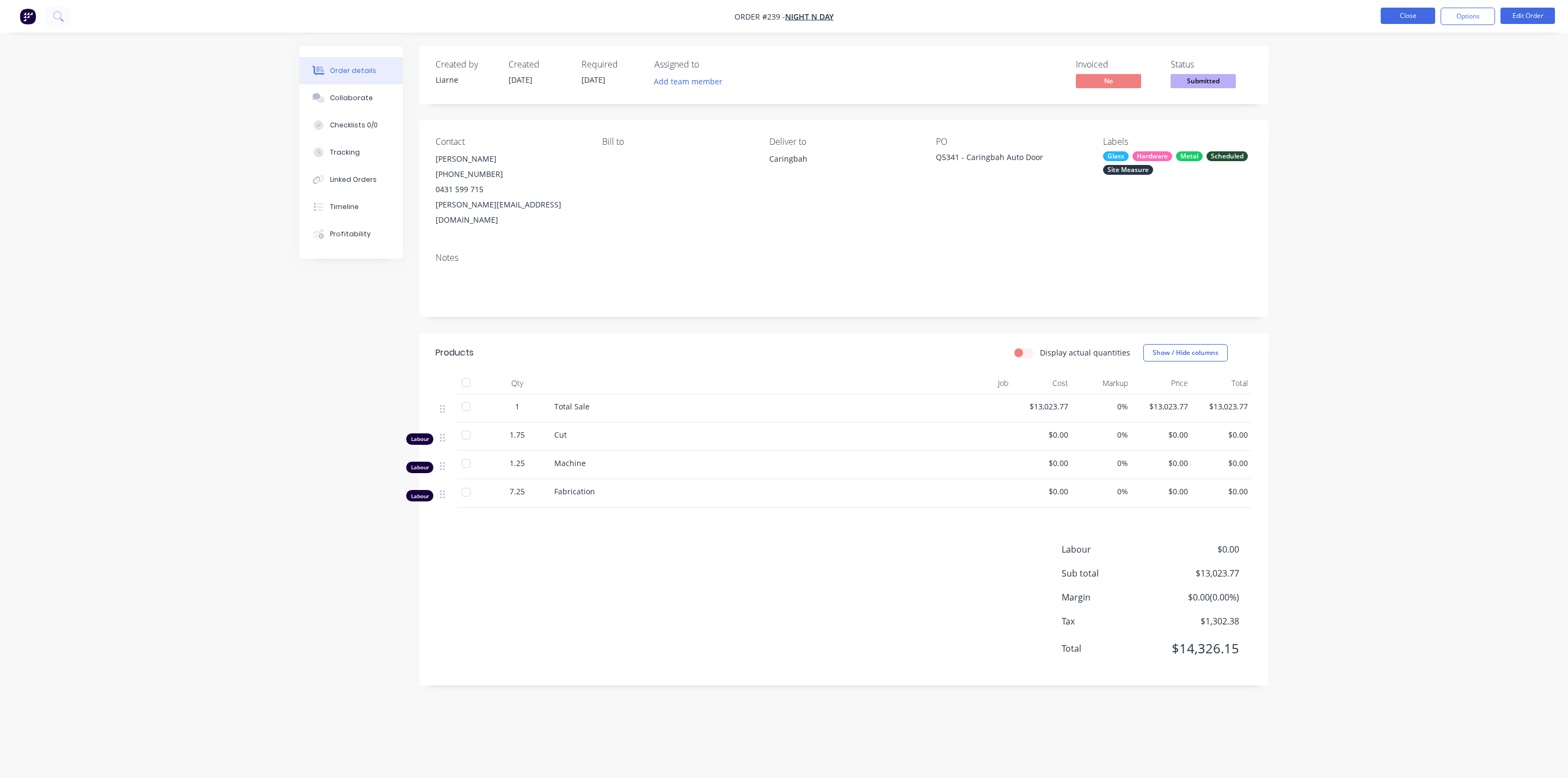
click at [1405, 16] on button "Close" at bounding box center [1408, 16] width 55 height 16
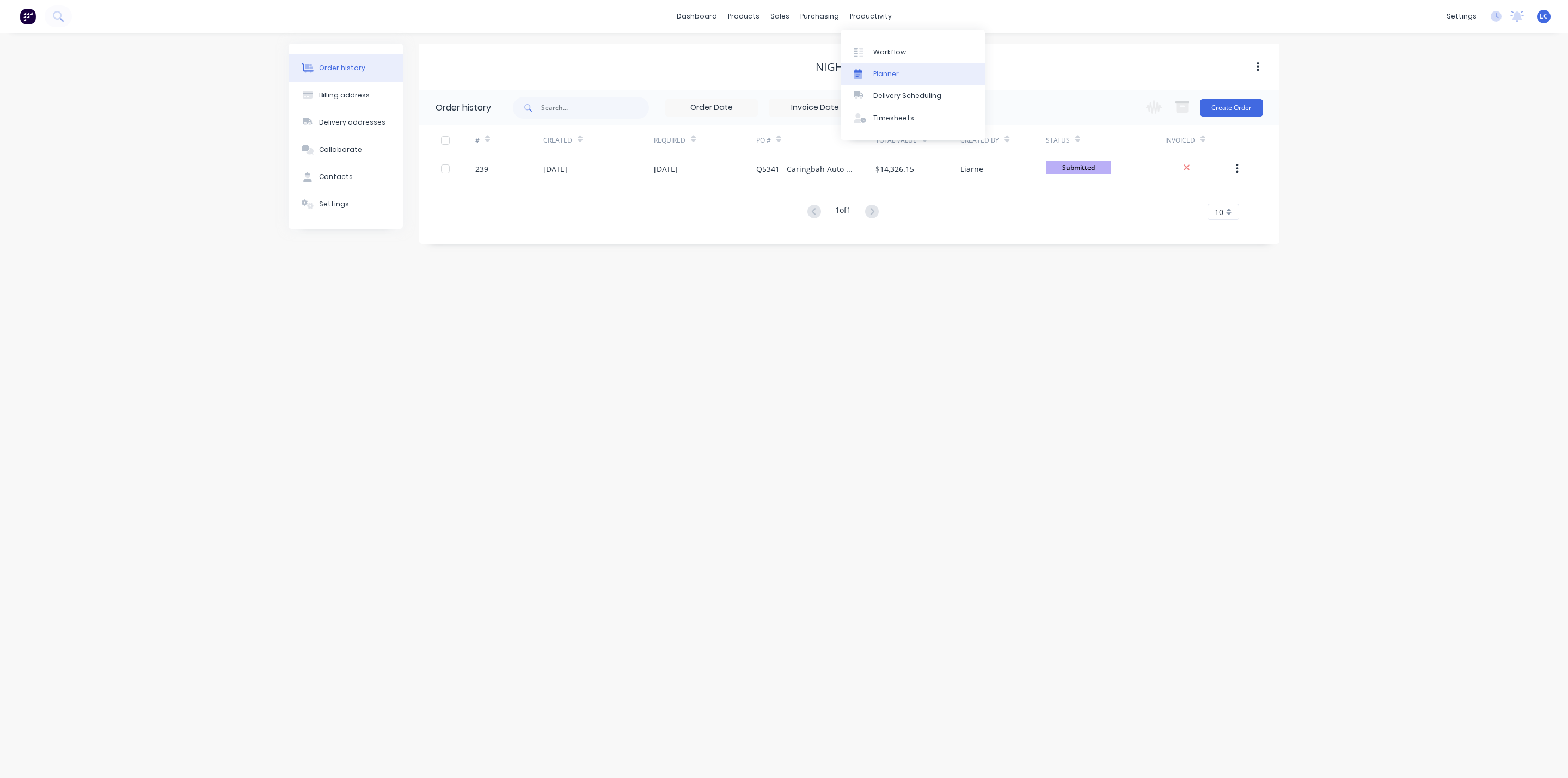
click at [869, 75] on div at bounding box center [862, 74] width 16 height 10
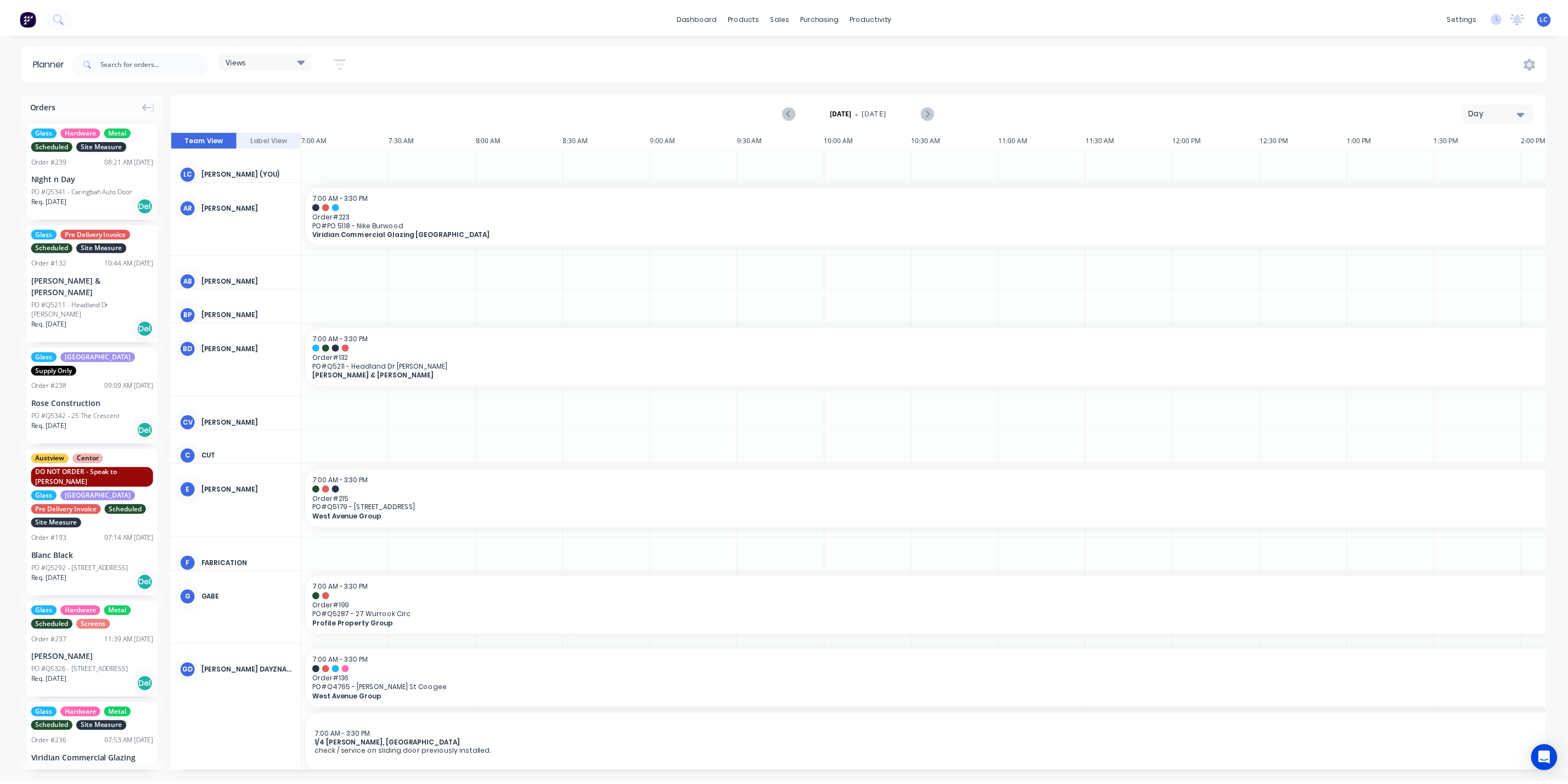
scroll to position [0, 243]
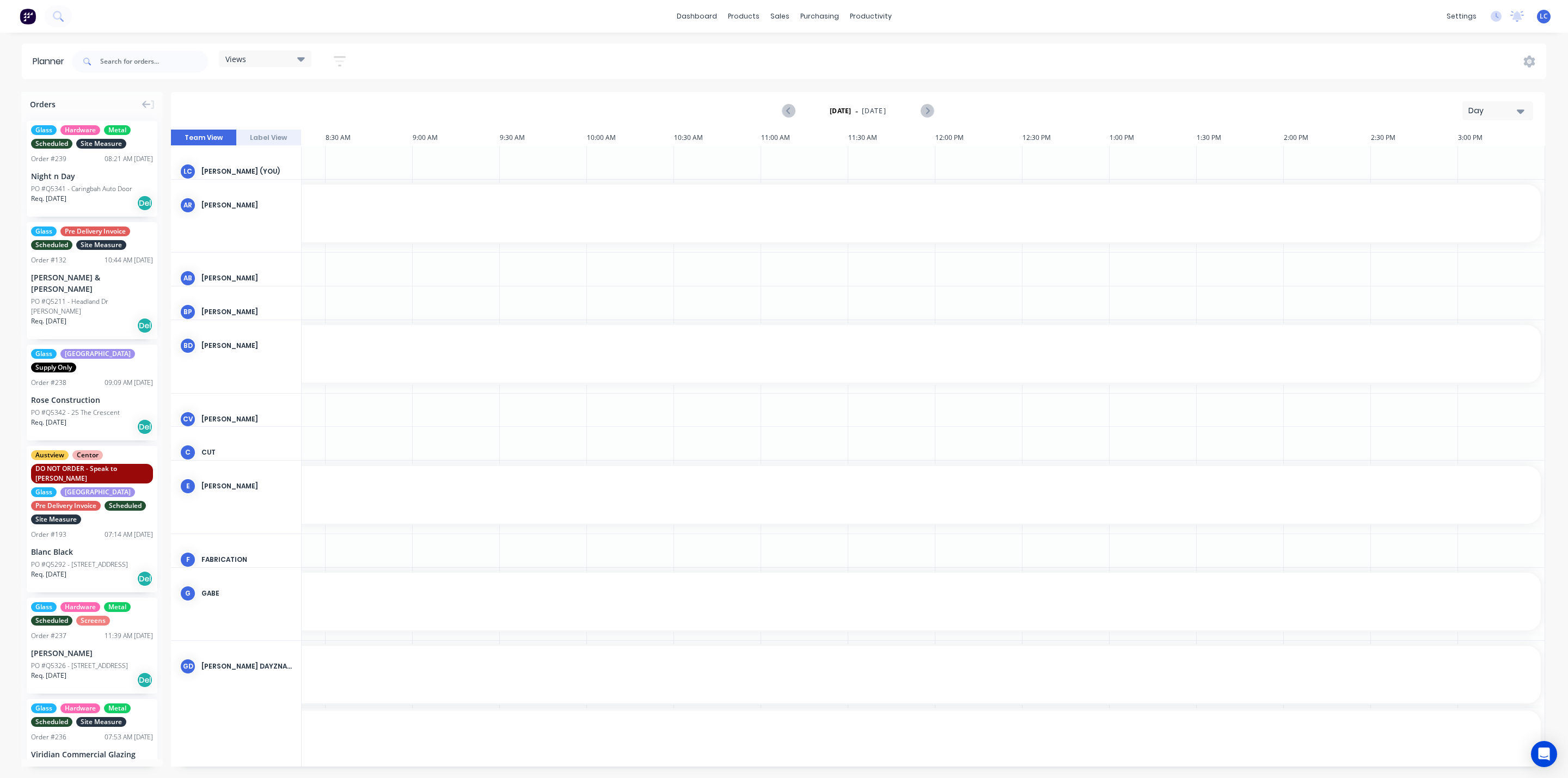
click at [273, 58] on div "Views" at bounding box center [265, 58] width 79 height 10
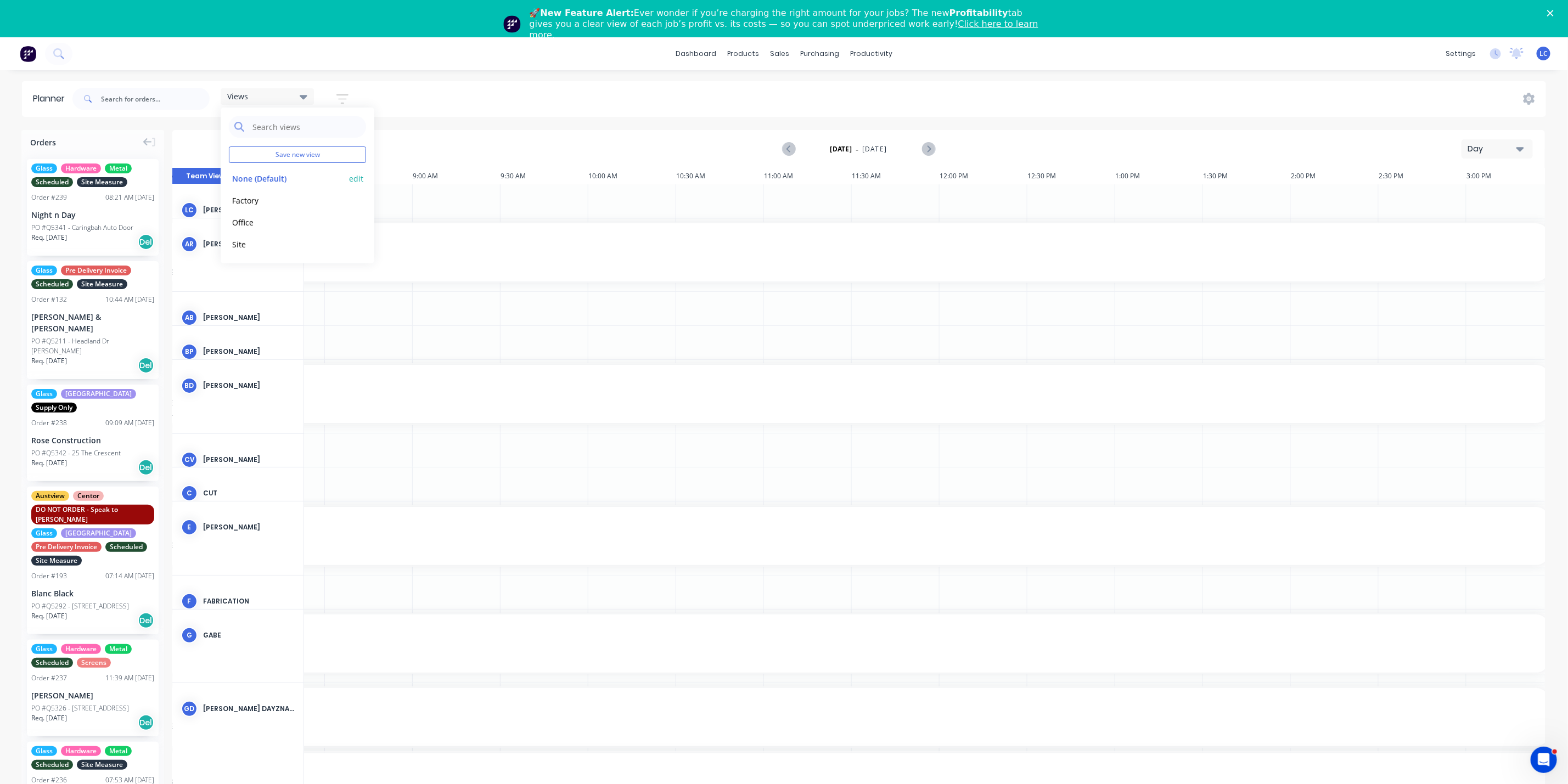
scroll to position [0, 0]
click at [241, 238] on button "Site" at bounding box center [287, 244] width 117 height 13
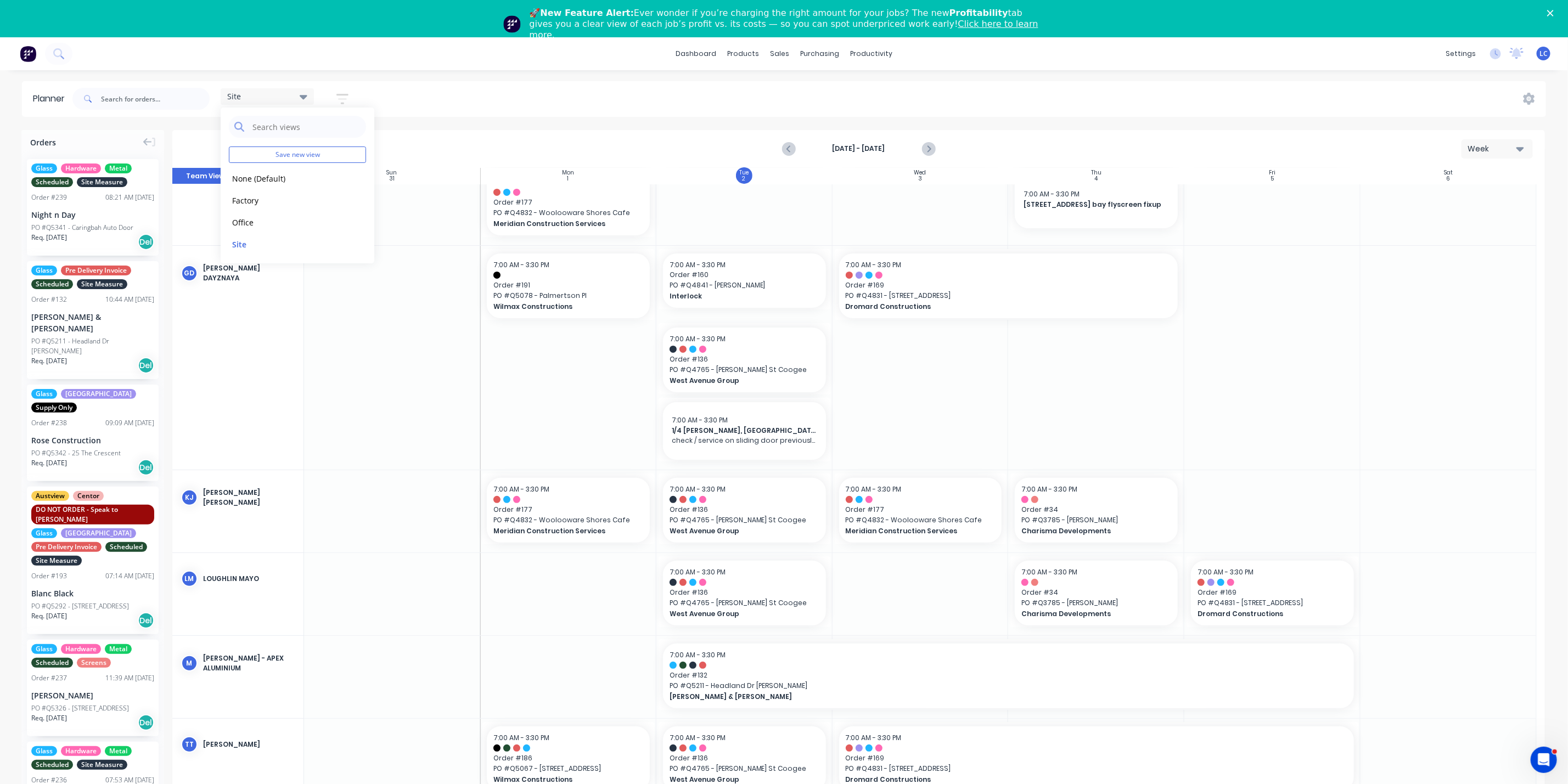
scroll to position [37, 0]
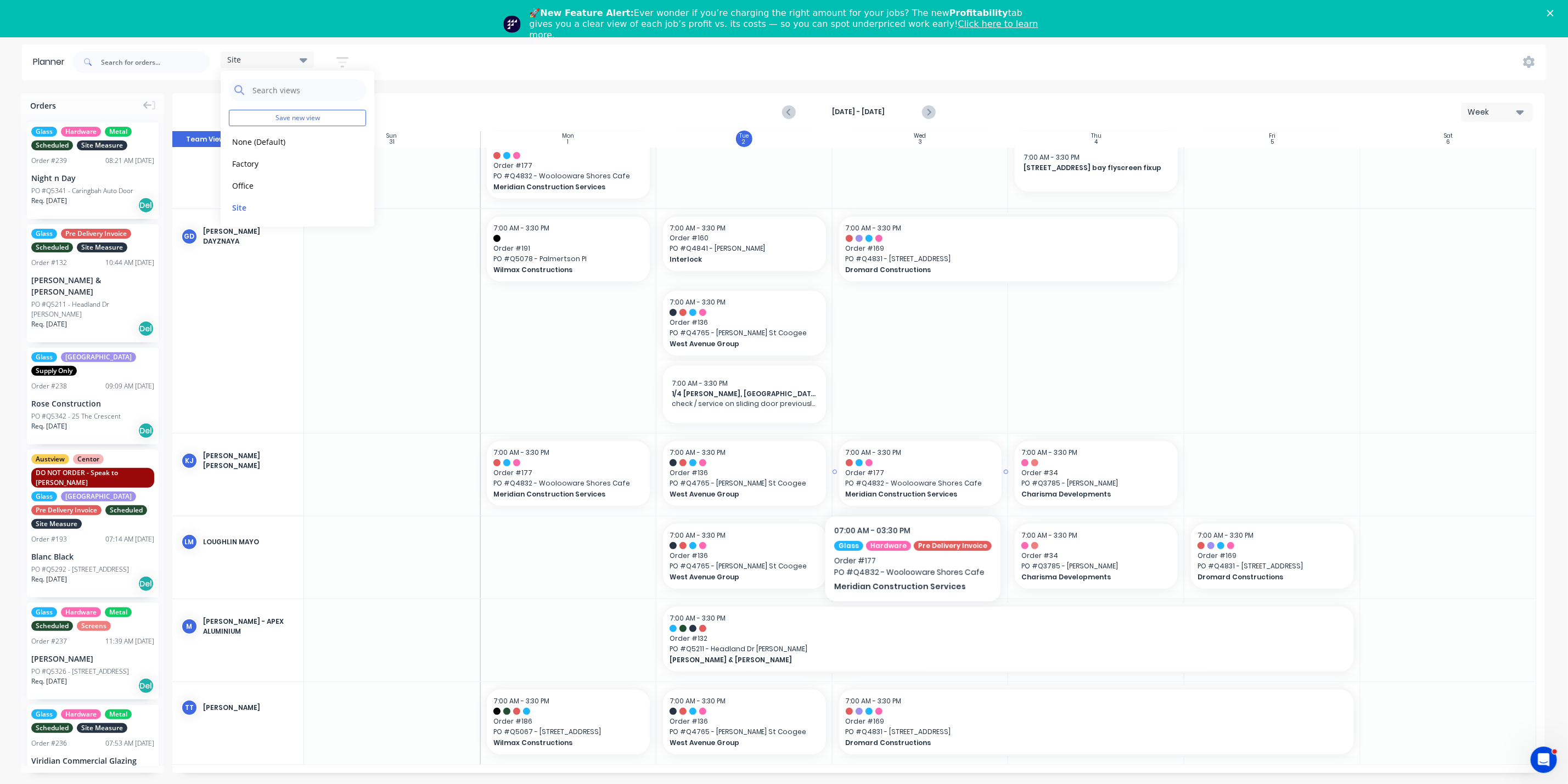
click at [909, 482] on span "PO # Q4832 - Woolooware Shores Cafe" at bounding box center [920, 483] width 150 height 10
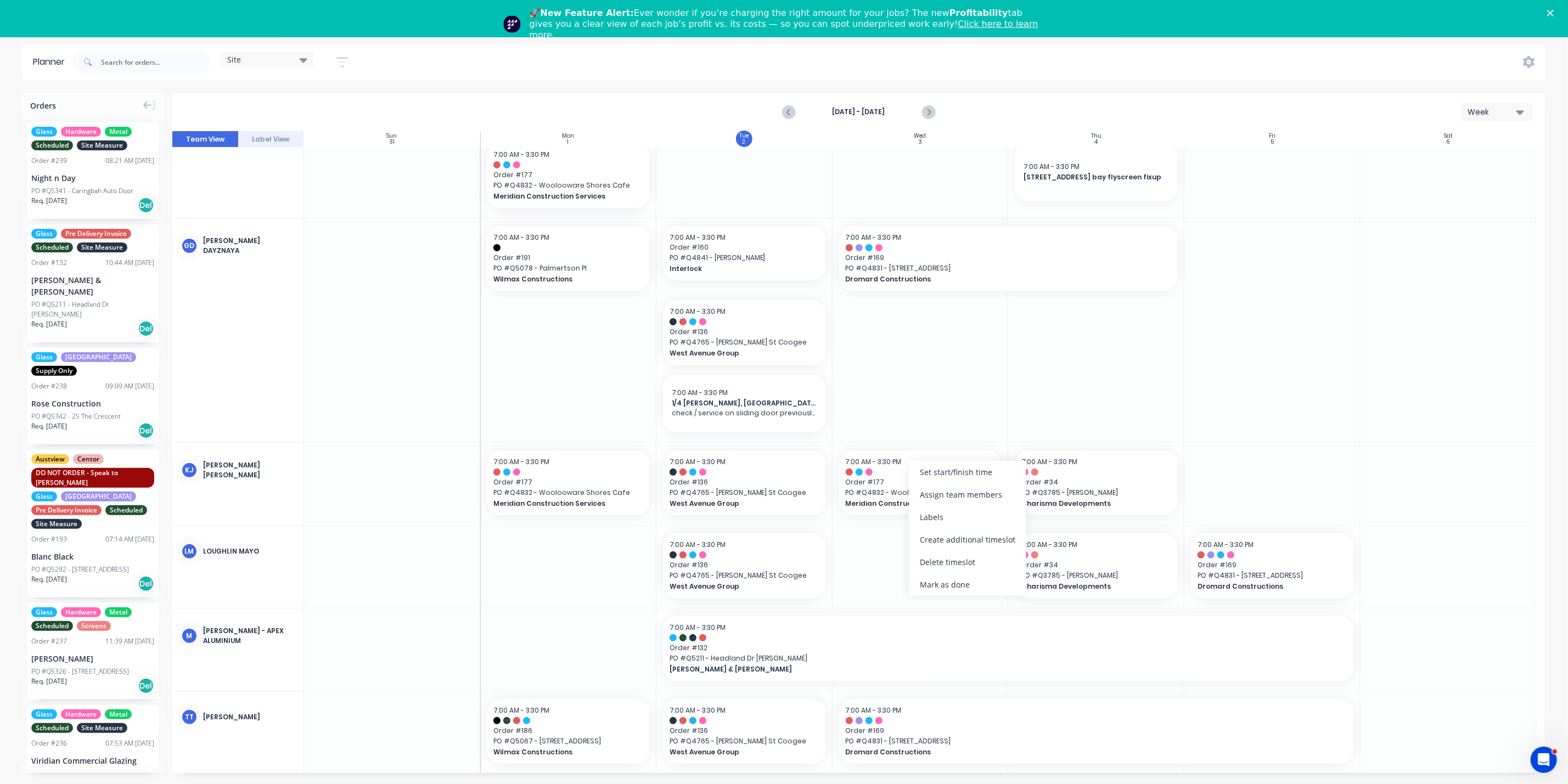
click at [857, 553] on div at bounding box center [921, 567] width 176 height 82
click at [120, 56] on input "text" at bounding box center [155, 62] width 109 height 22
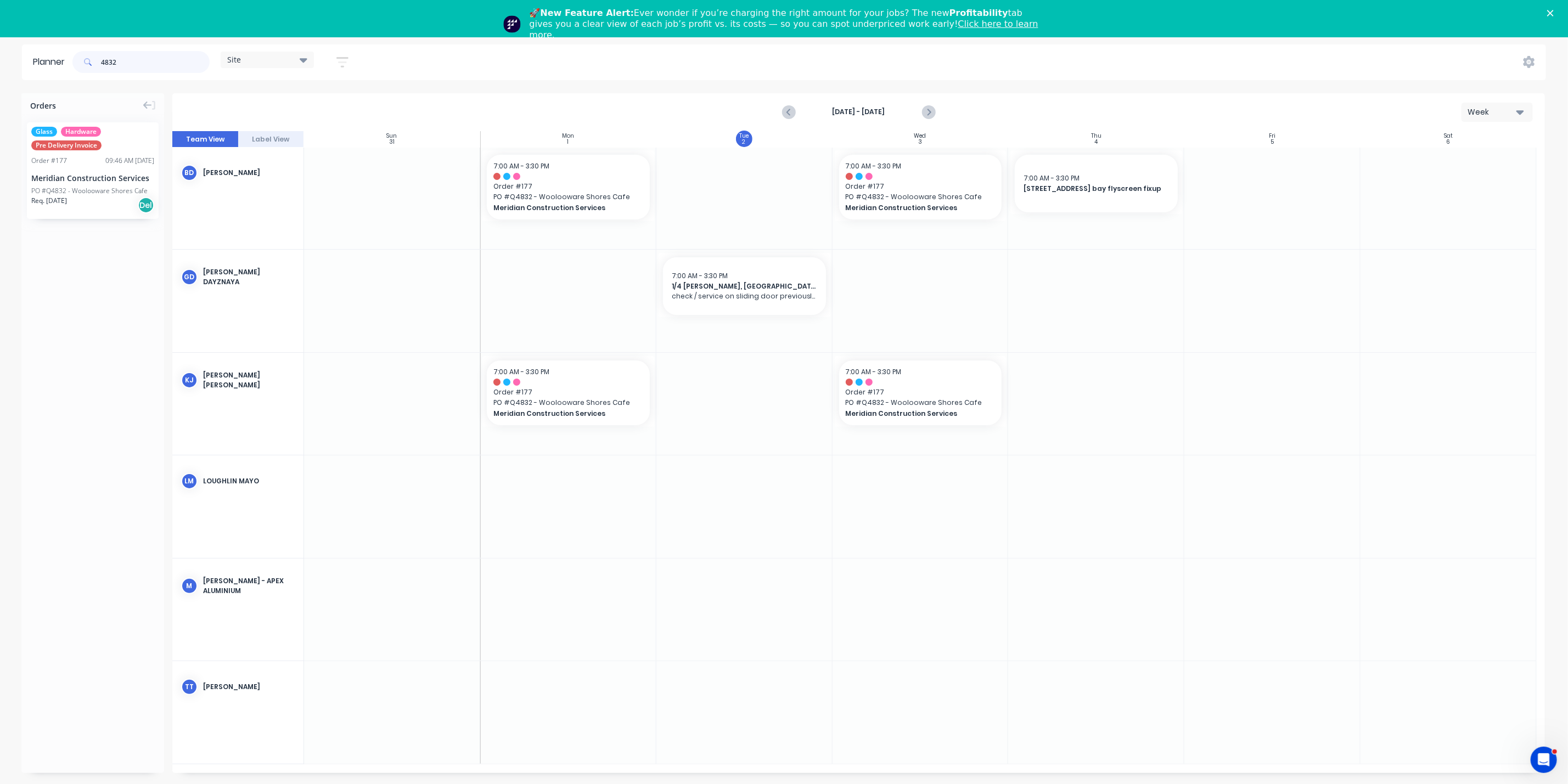
scroll to position [0, 0]
type input "4832"
drag, startPoint x: 82, startPoint y: 181, endPoint x: 909, endPoint y: 491, distance: 883.2
